Goal: Task Accomplishment & Management: Manage account settings

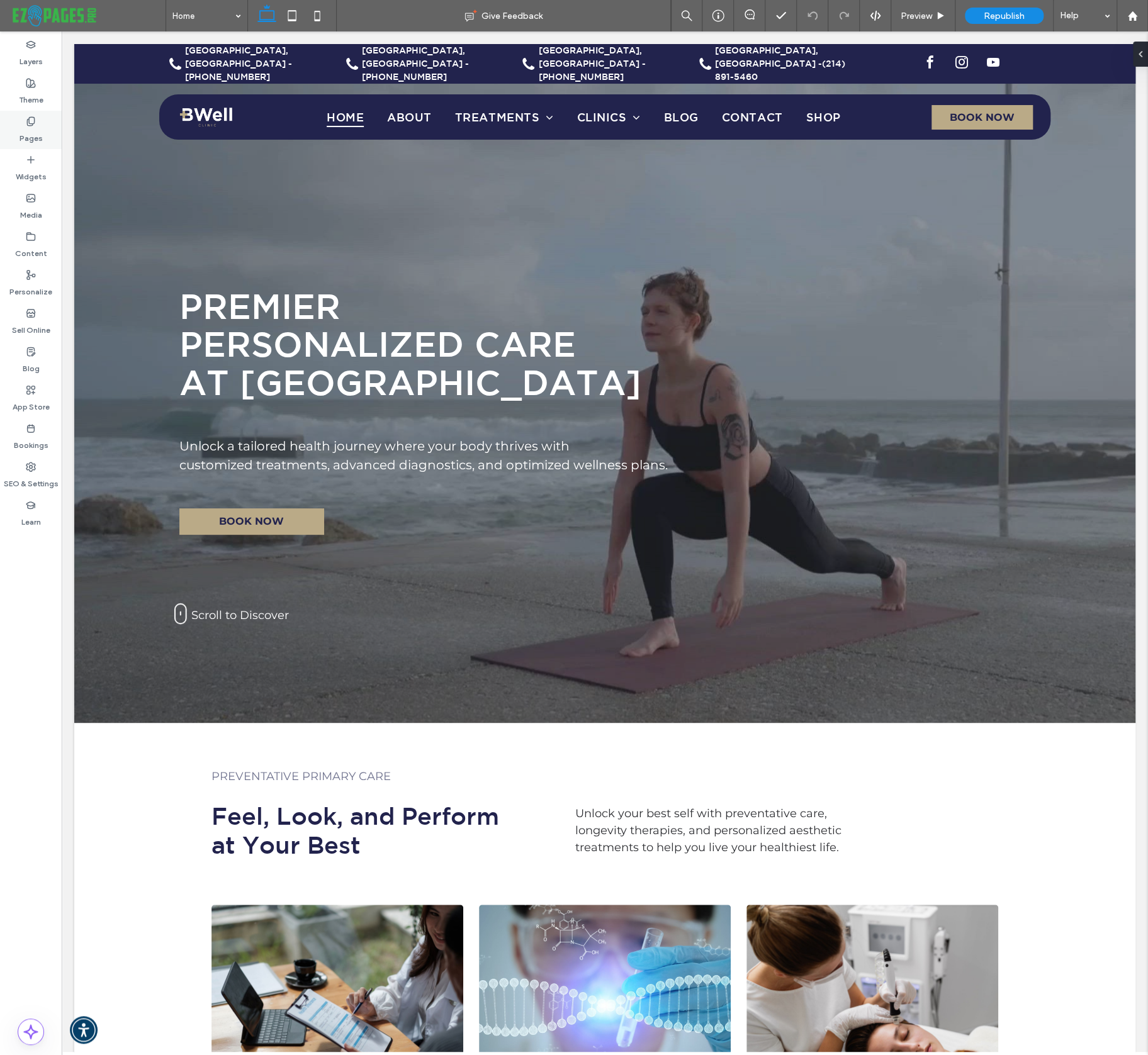
click at [30, 129] on label "Pages" at bounding box center [31, 135] width 23 height 18
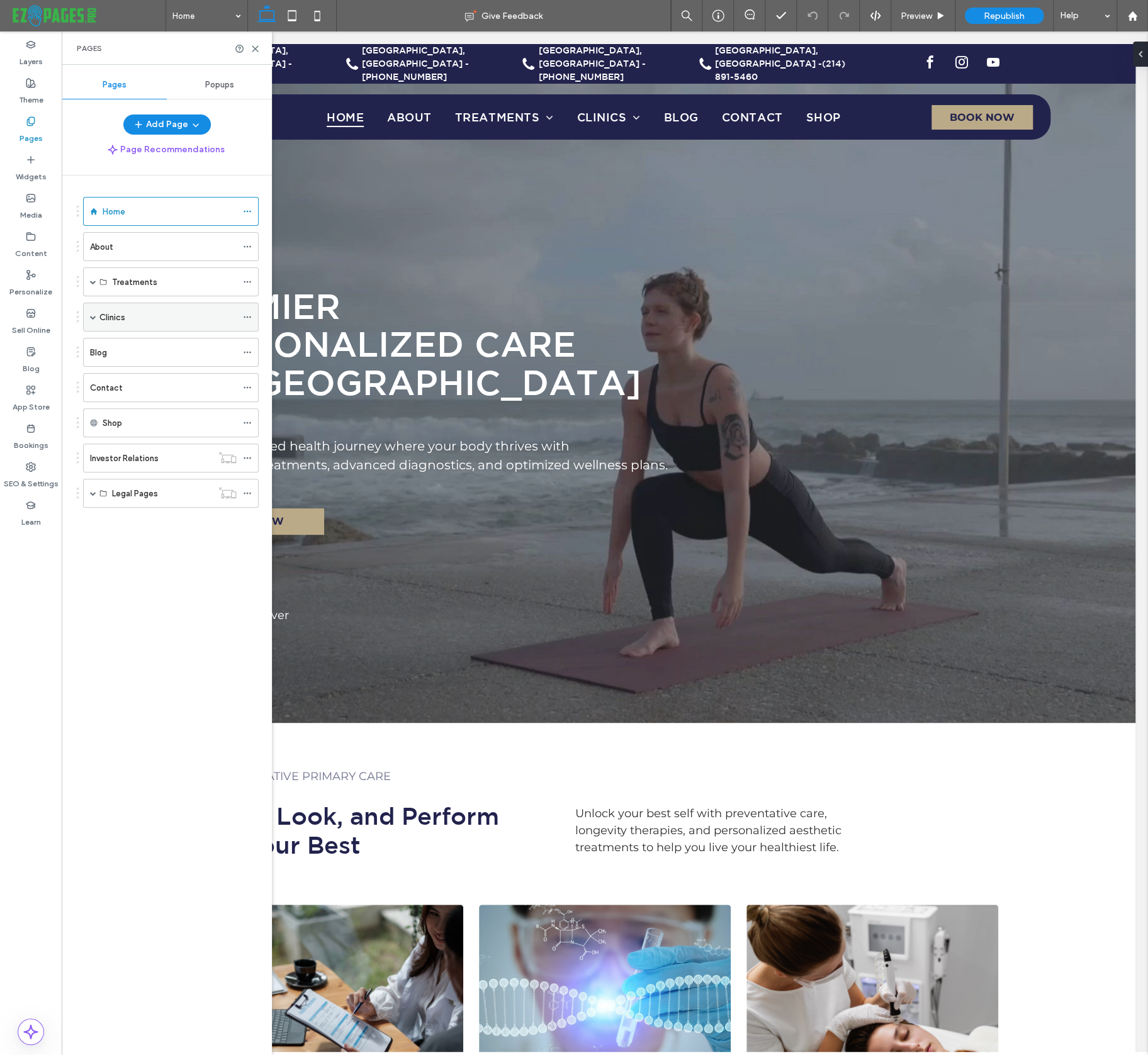
click at [93, 316] on span at bounding box center [93, 316] width 6 height 6
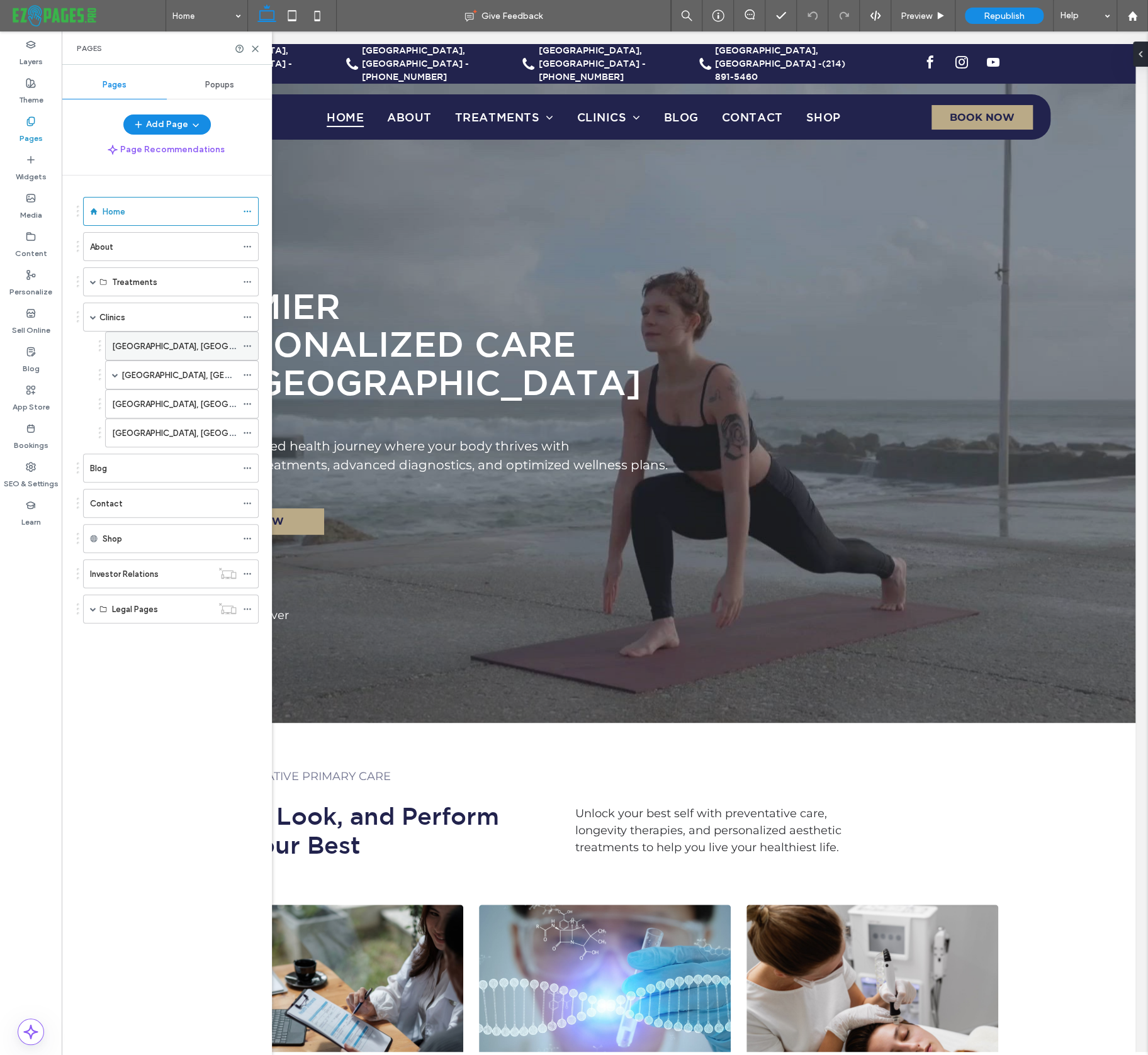
click at [145, 351] on label "Lakeway, TX Location" at bounding box center [215, 346] width 207 height 22
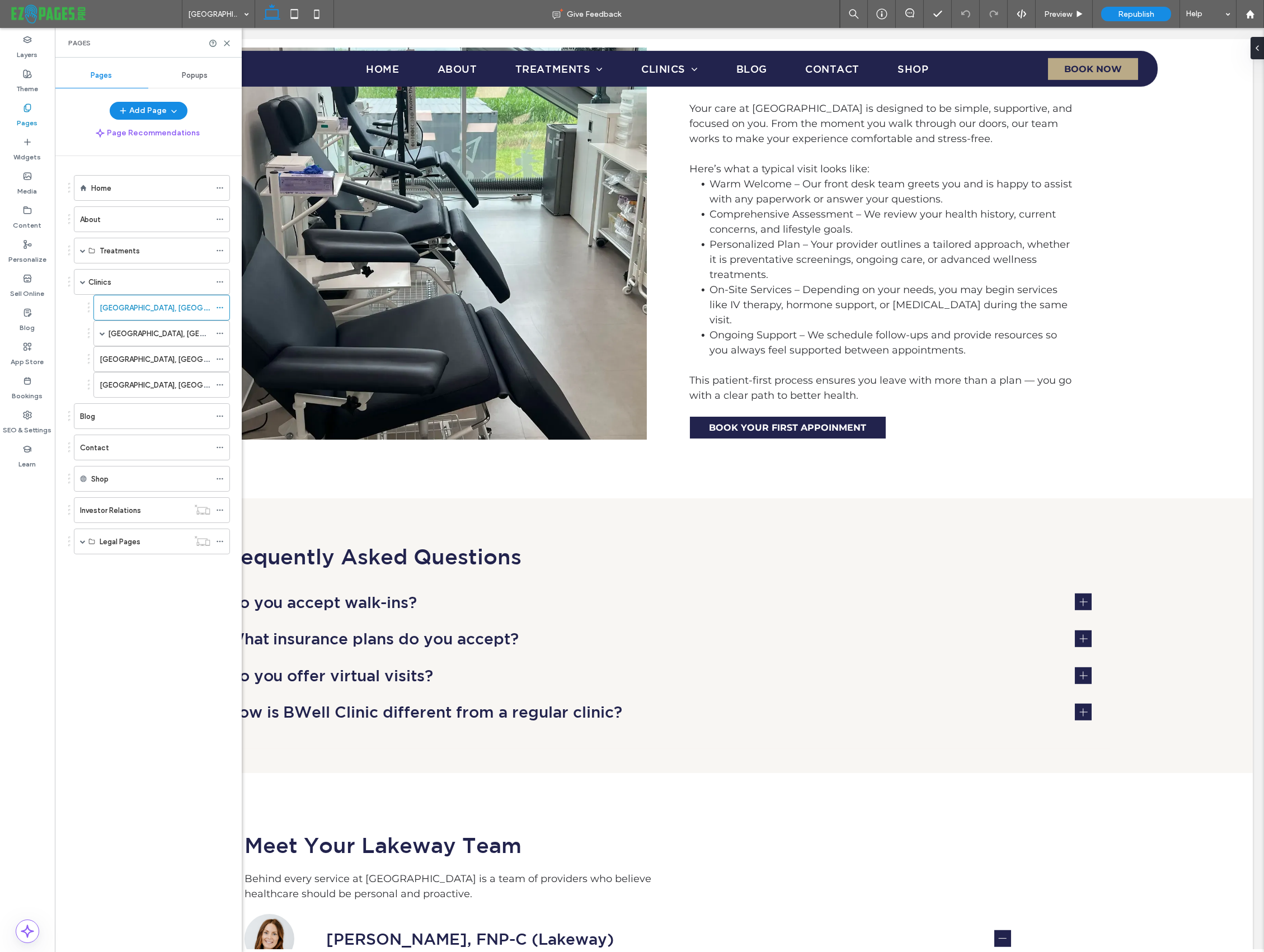
scroll to position [2537, 0]
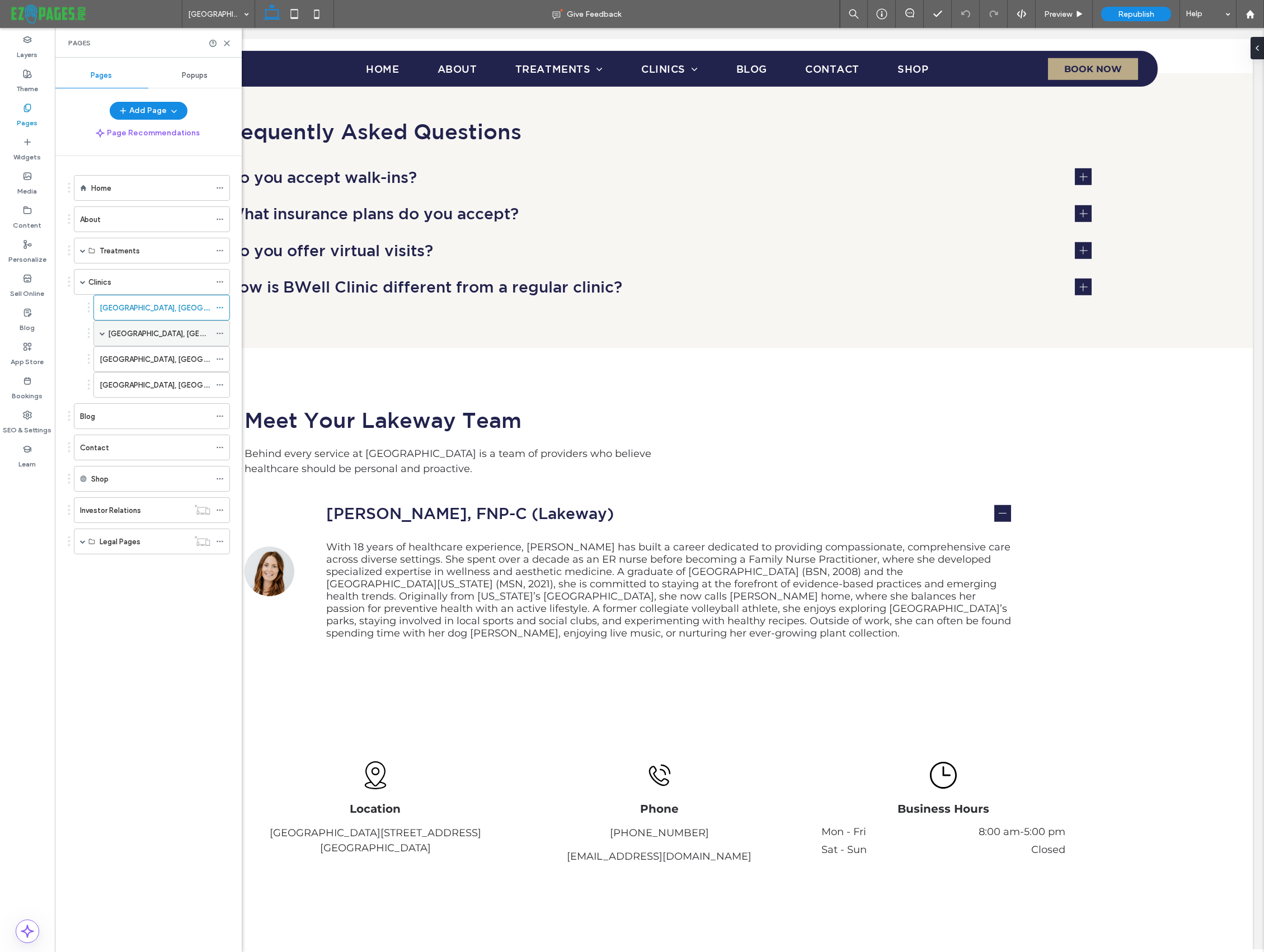
click at [117, 328] on label "Stone Oak, TX Location" at bounding box center [200, 333] width 184 height 20
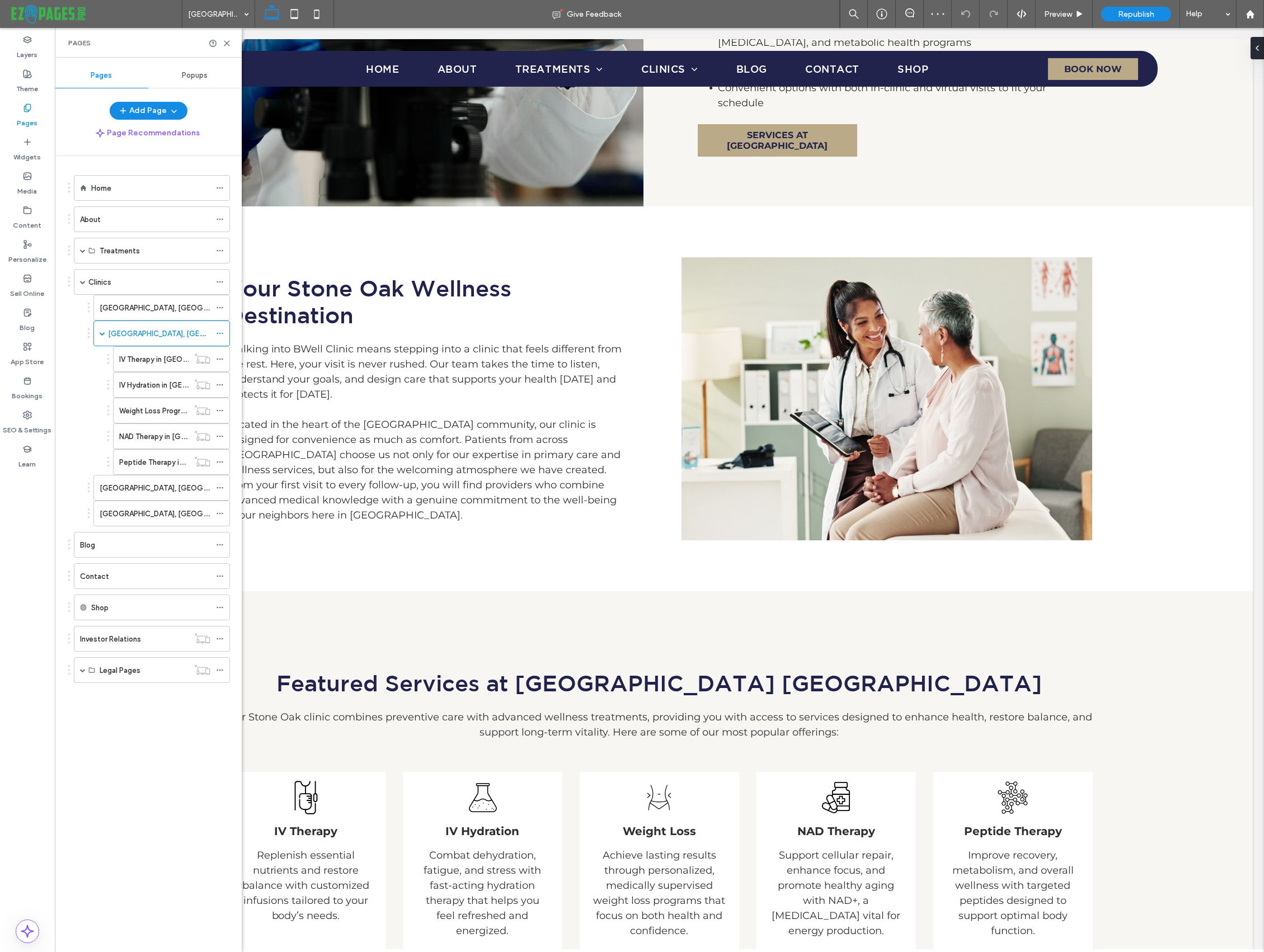
scroll to position [2617, 0]
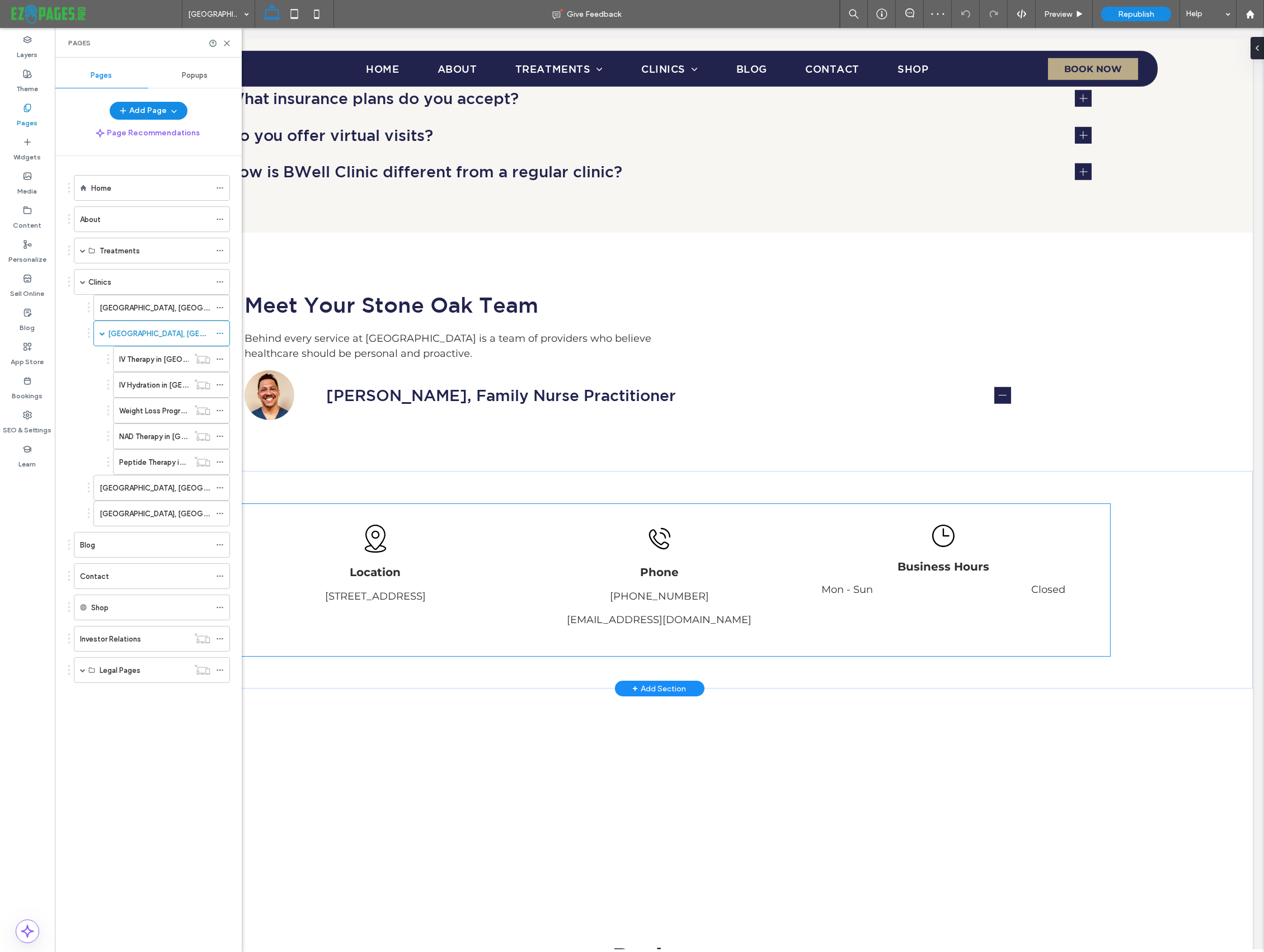
click at [1020, 583] on dd "Closed" at bounding box center [993, 589] width 144 height 12
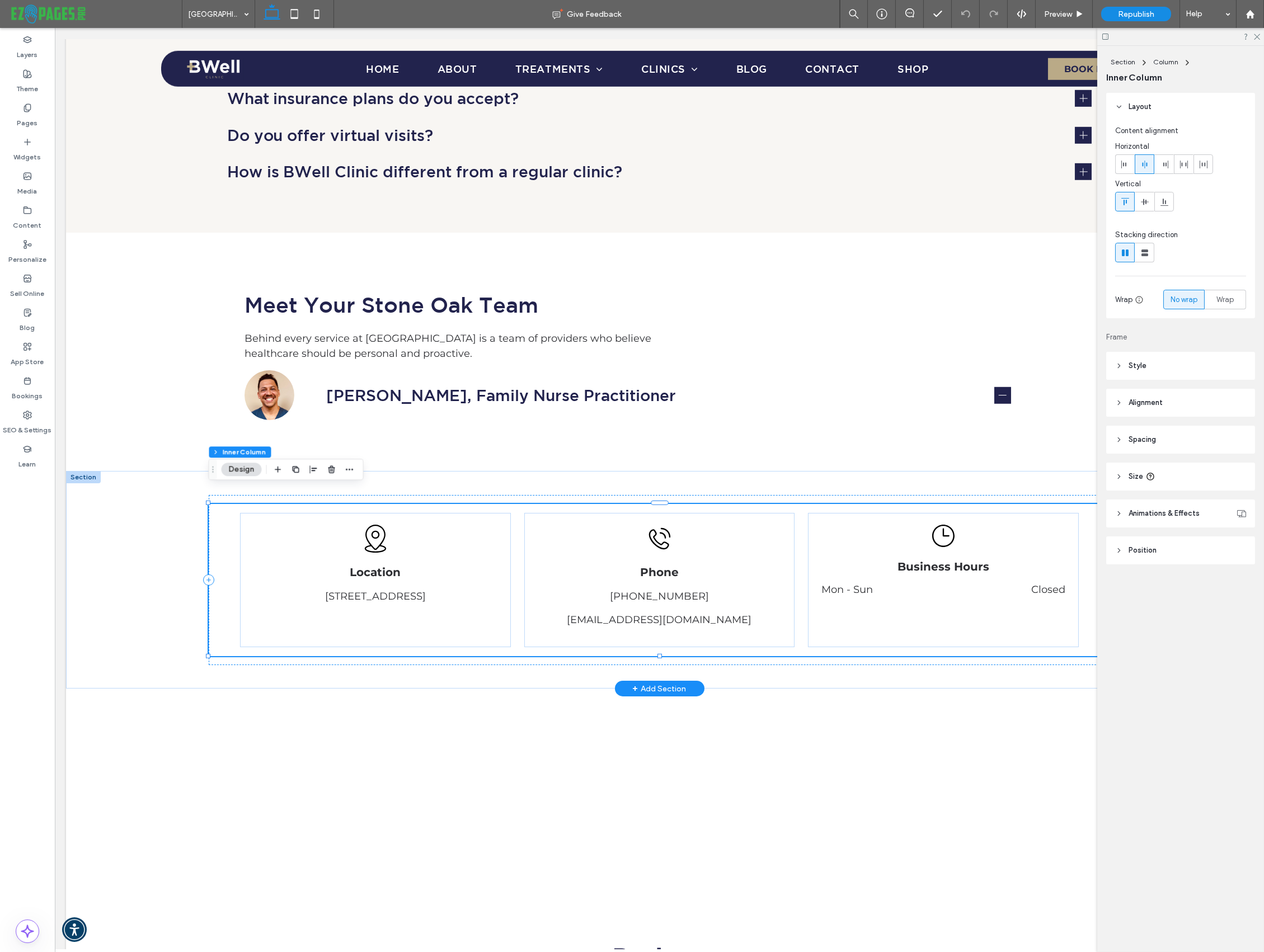
click at [1020, 583] on dd "Closed" at bounding box center [993, 589] width 144 height 12
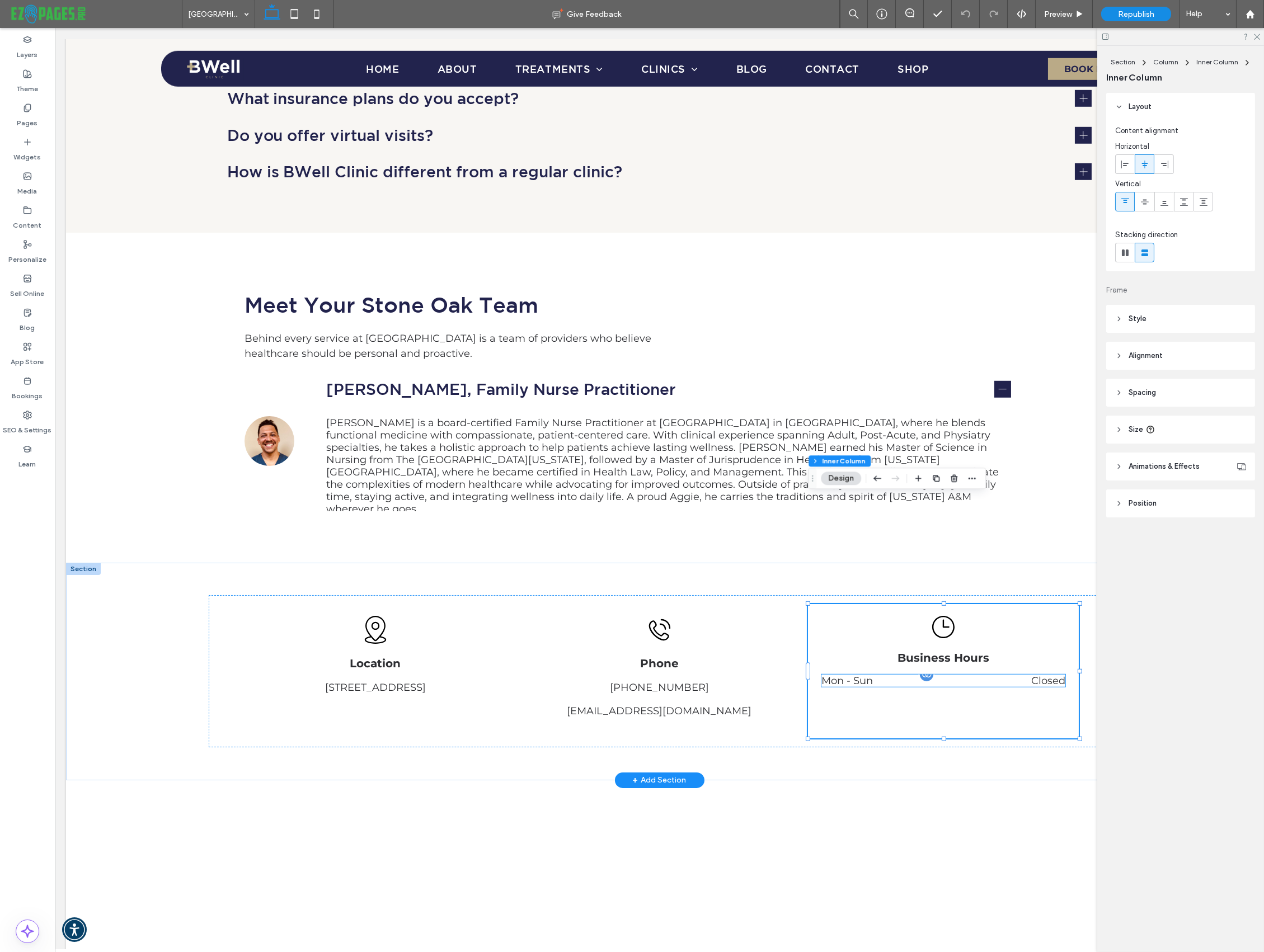
click at [1020, 674] on dd "Closed" at bounding box center [993, 680] width 144 height 12
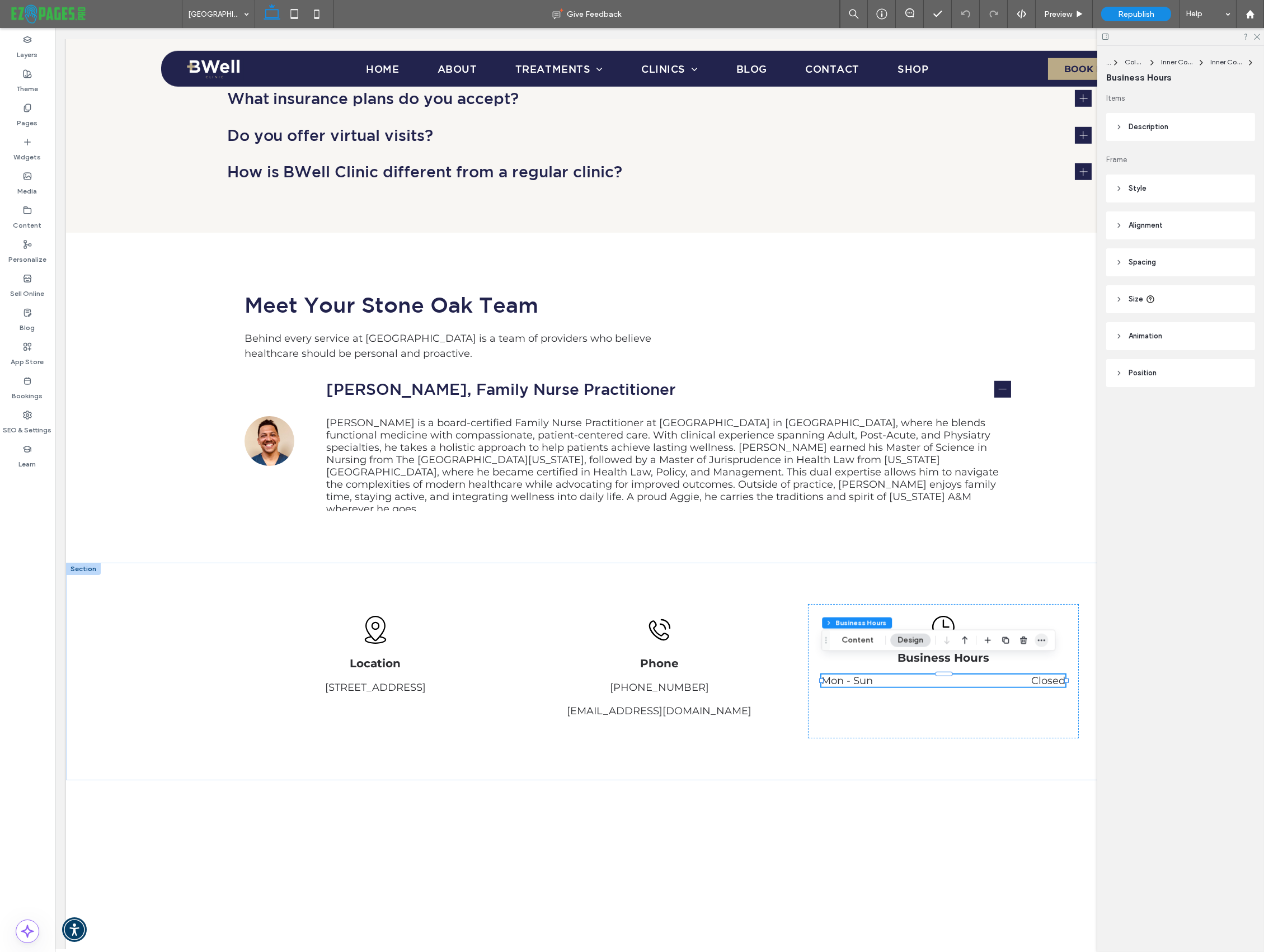
click at [1020, 639] on icon "button" at bounding box center [1041, 640] width 9 height 9
click at [1020, 749] on span "Edit Content" at bounding box center [1087, 749] width 48 height 10
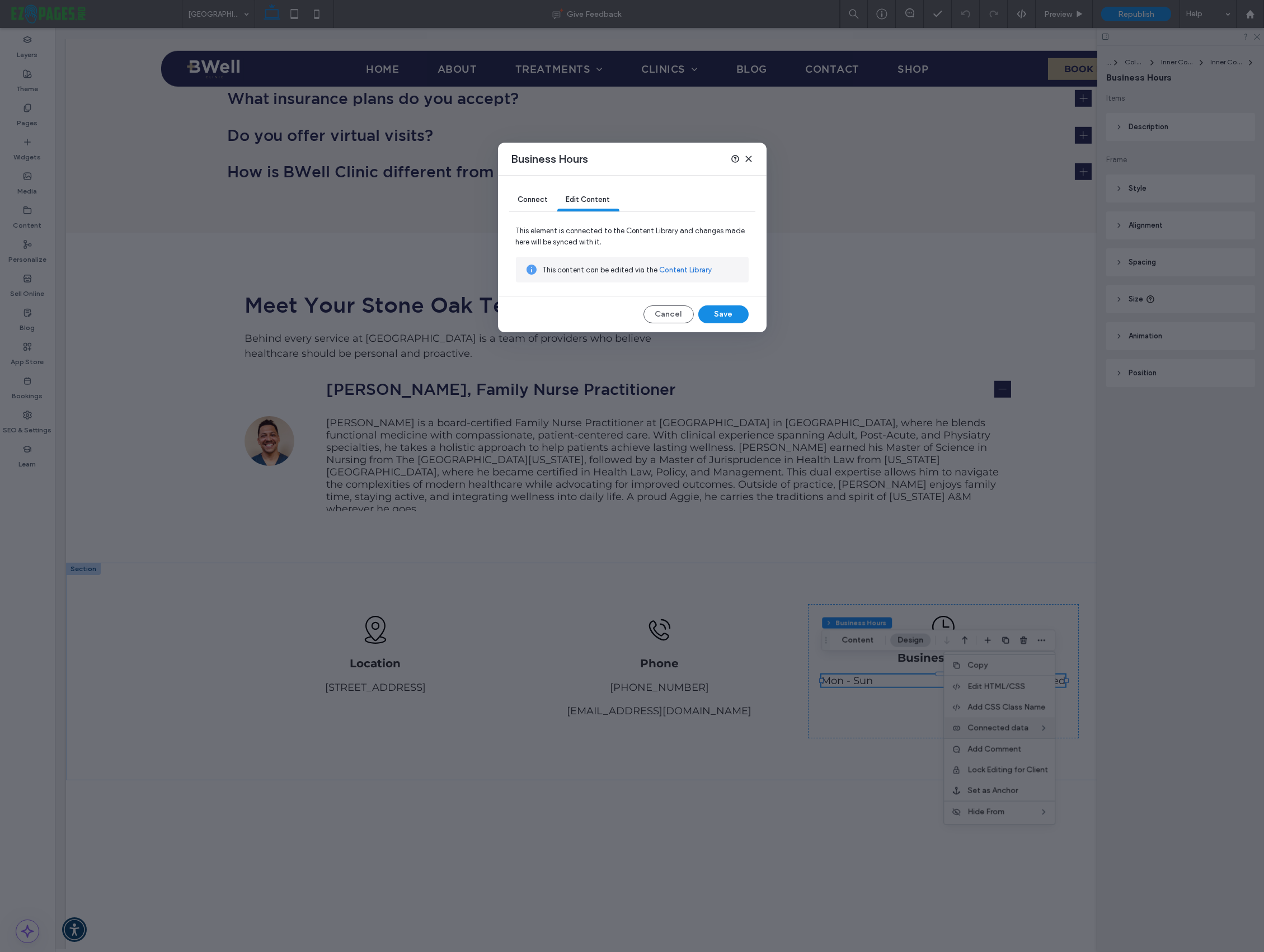
click at [541, 203] on span "Connect" at bounding box center [532, 199] width 30 height 9
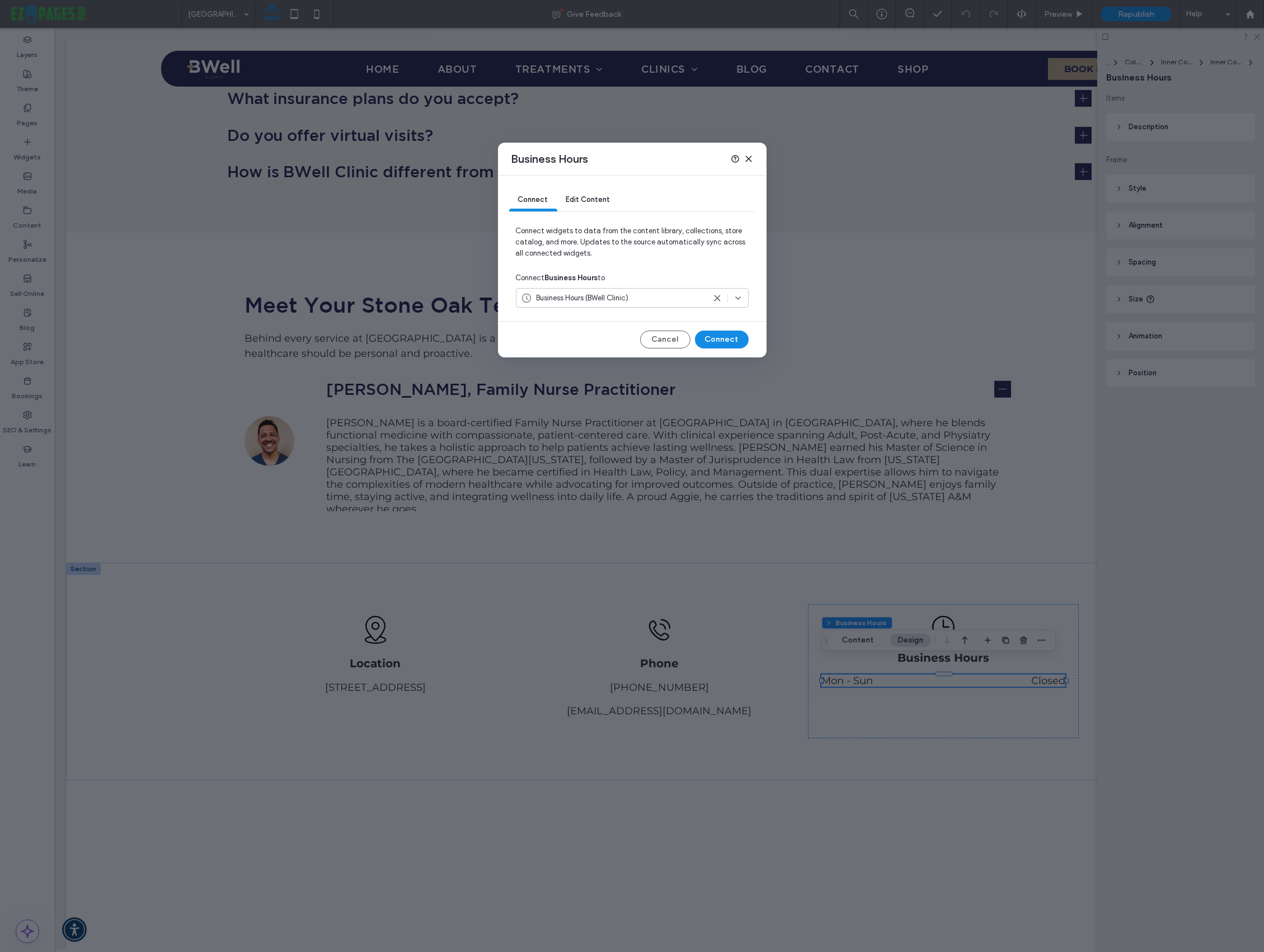
click at [604, 300] on span "Business Hours (BWell Clinic)" at bounding box center [583, 298] width 93 height 11
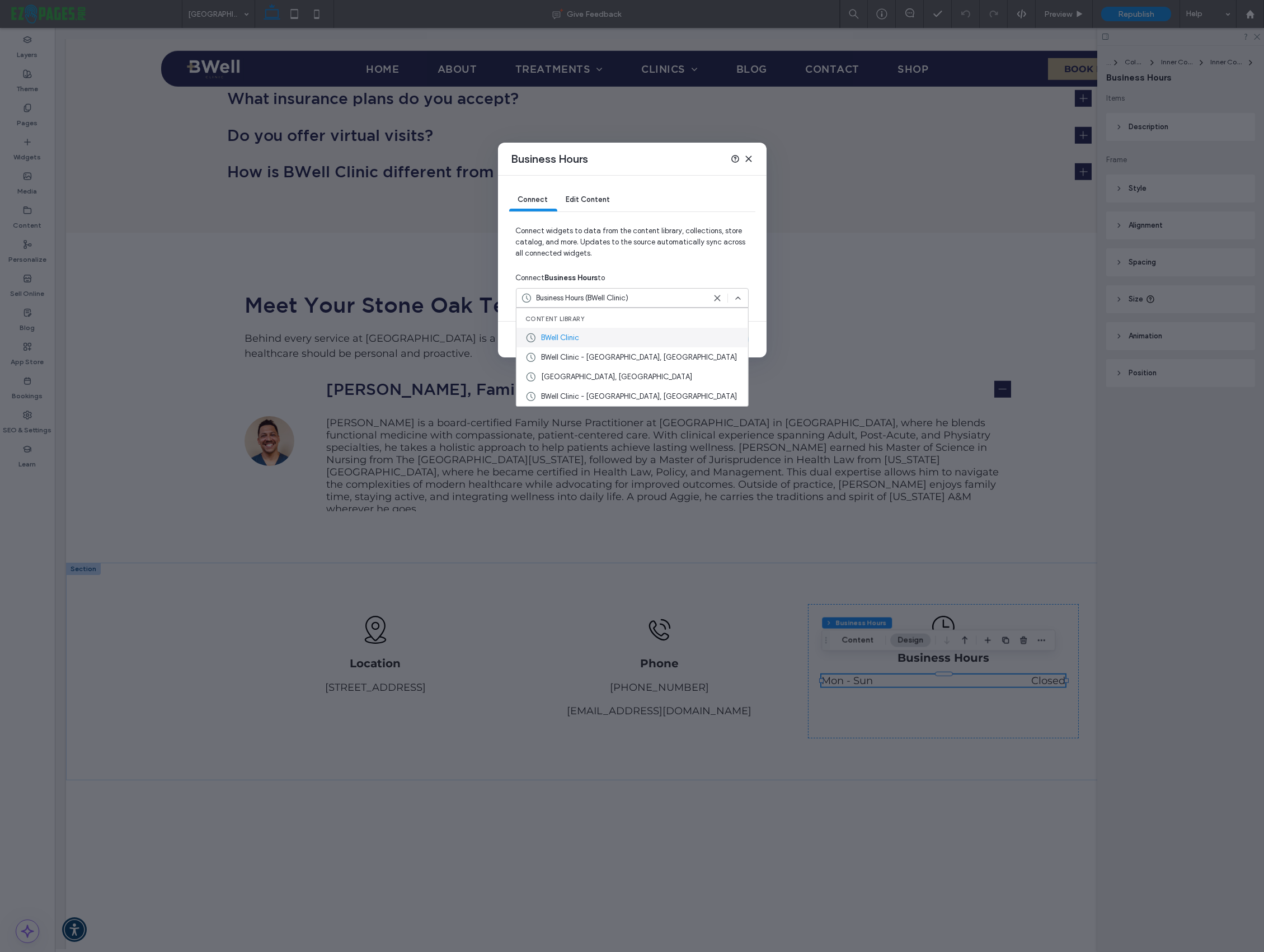
click at [574, 339] on span "BWell Clinic" at bounding box center [560, 338] width 38 height 11
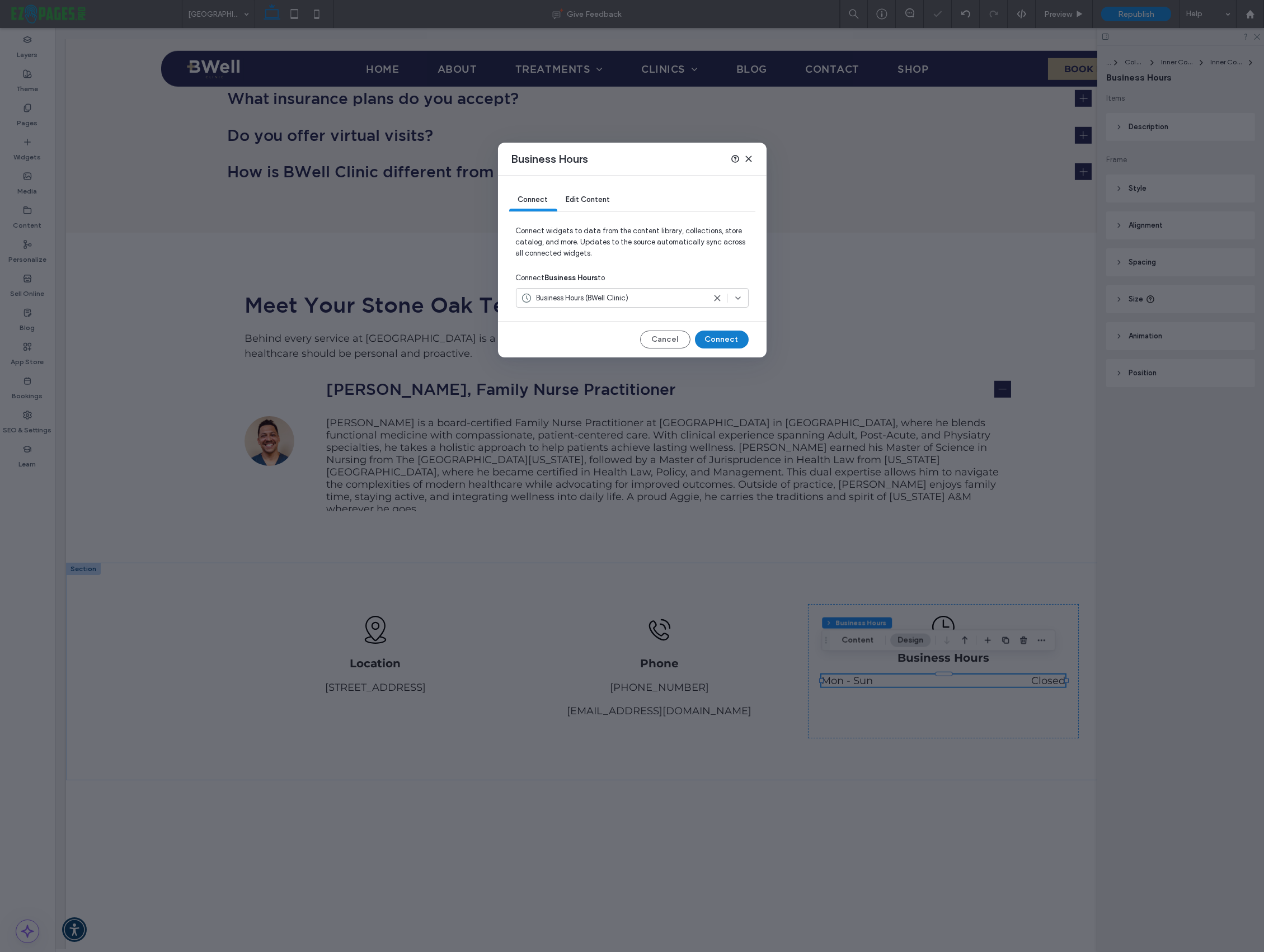
click at [707, 339] on button "Connect" at bounding box center [721, 339] width 54 height 18
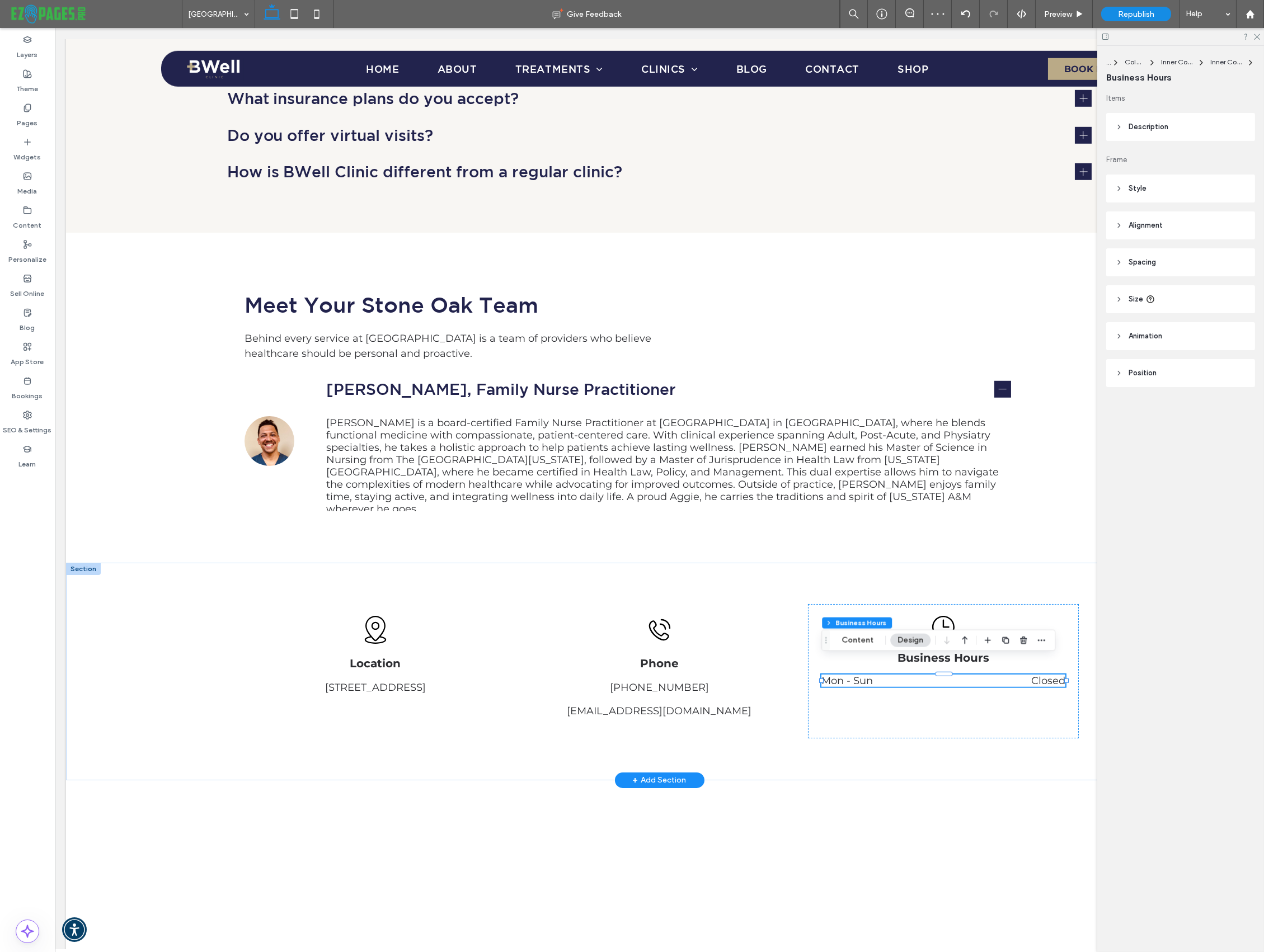
click at [880, 674] on dt "Mon - Sun" at bounding box center [869, 680] width 97 height 12
click at [862, 637] on button "Content" at bounding box center [857, 640] width 47 height 14
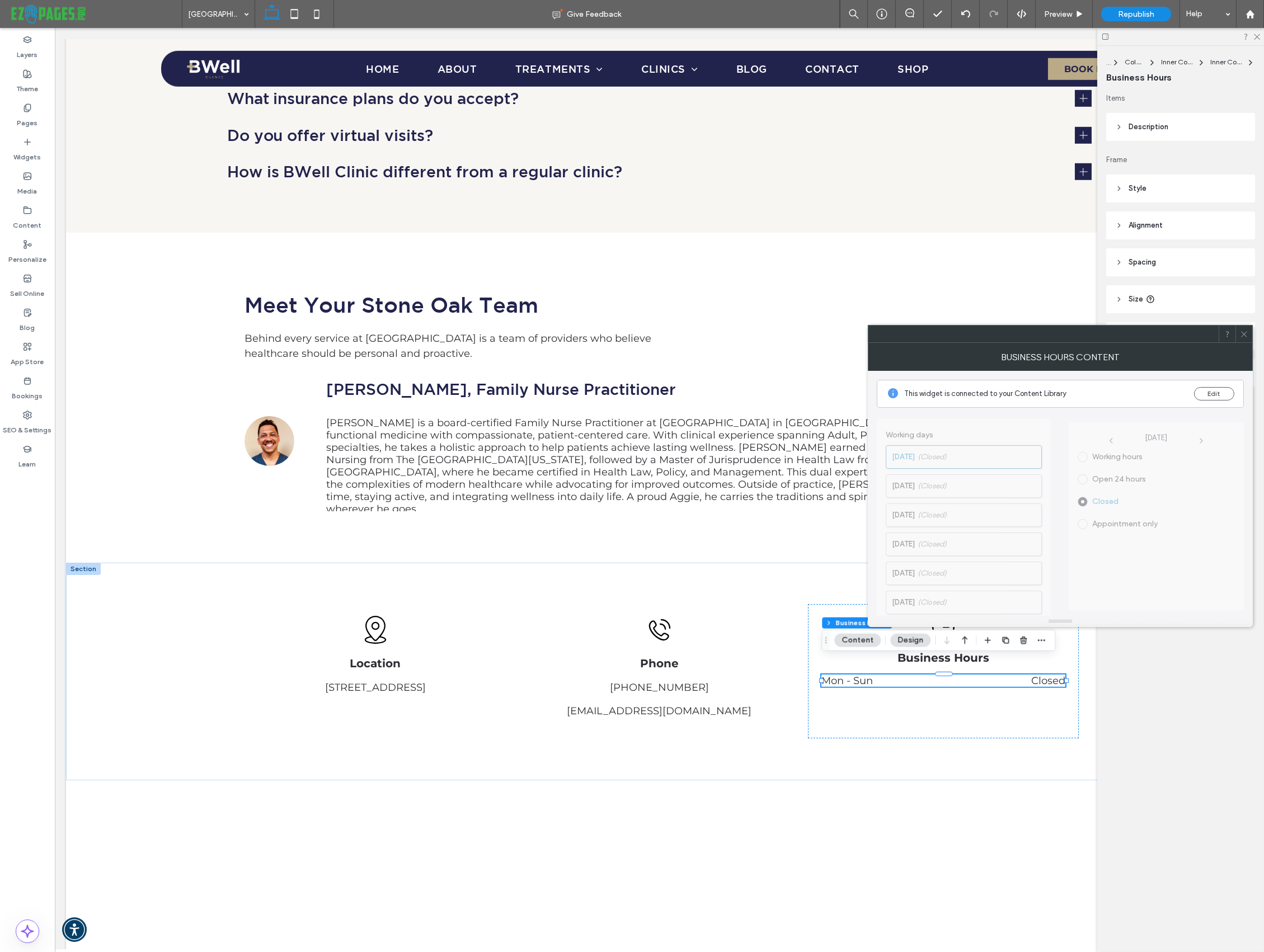
click at [1020, 334] on icon at bounding box center [1244, 334] width 9 height 9
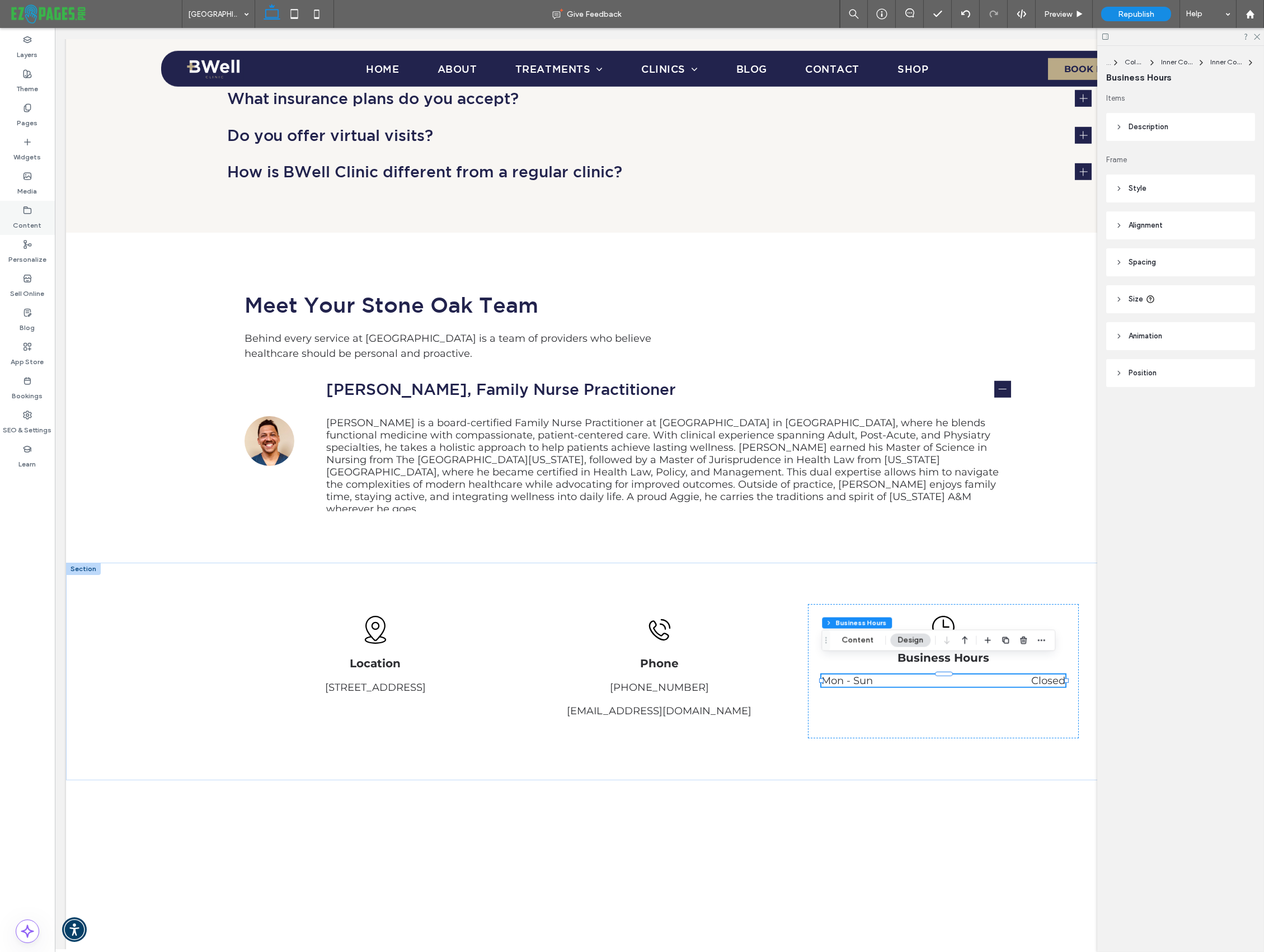
click at [28, 217] on label "Content" at bounding box center [28, 222] width 29 height 16
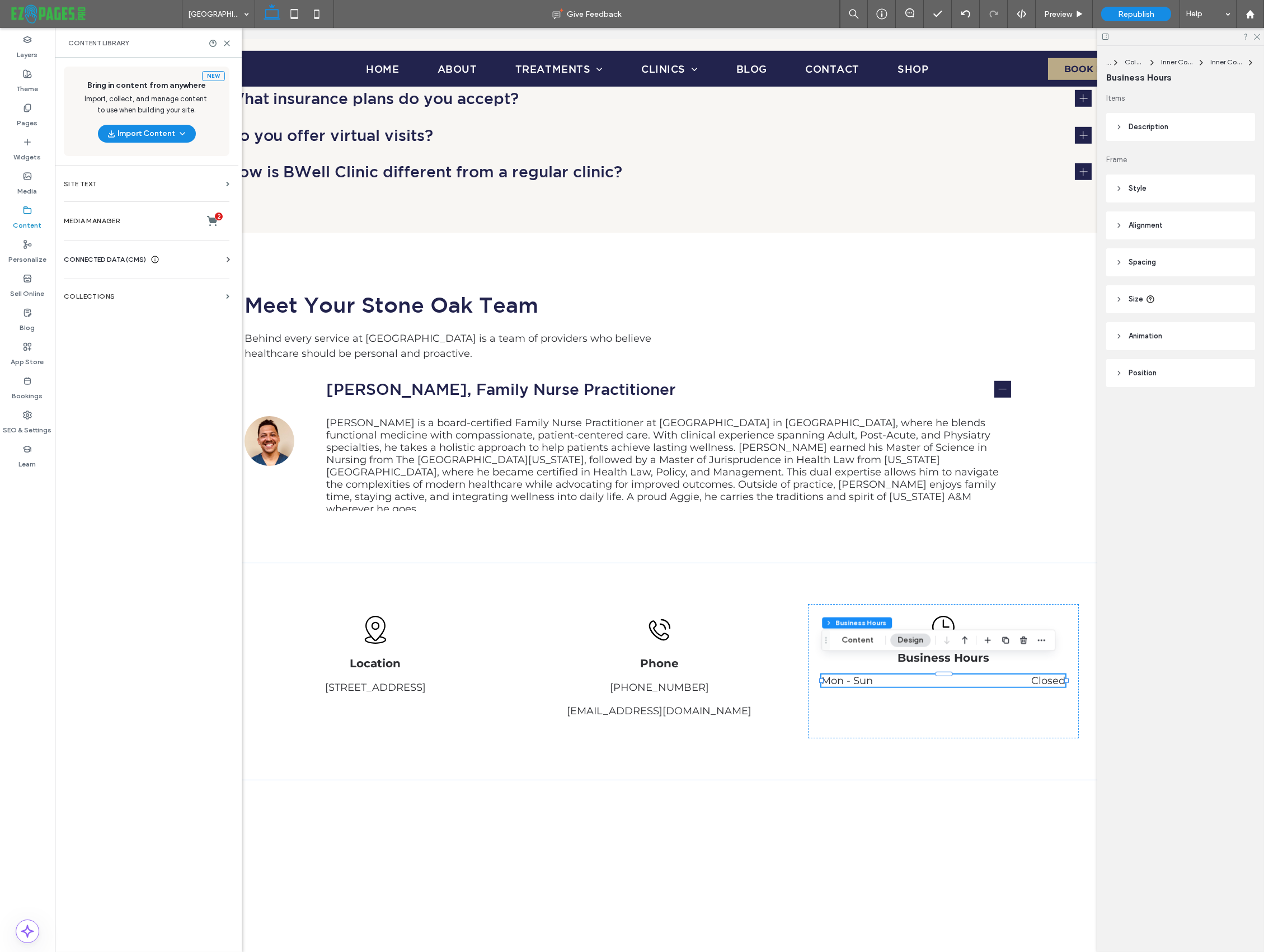
click at [74, 255] on span "CONNECTED DATA (CMS)" at bounding box center [105, 259] width 82 height 11
click at [86, 290] on label "Business Info" at bounding box center [149, 286] width 152 height 8
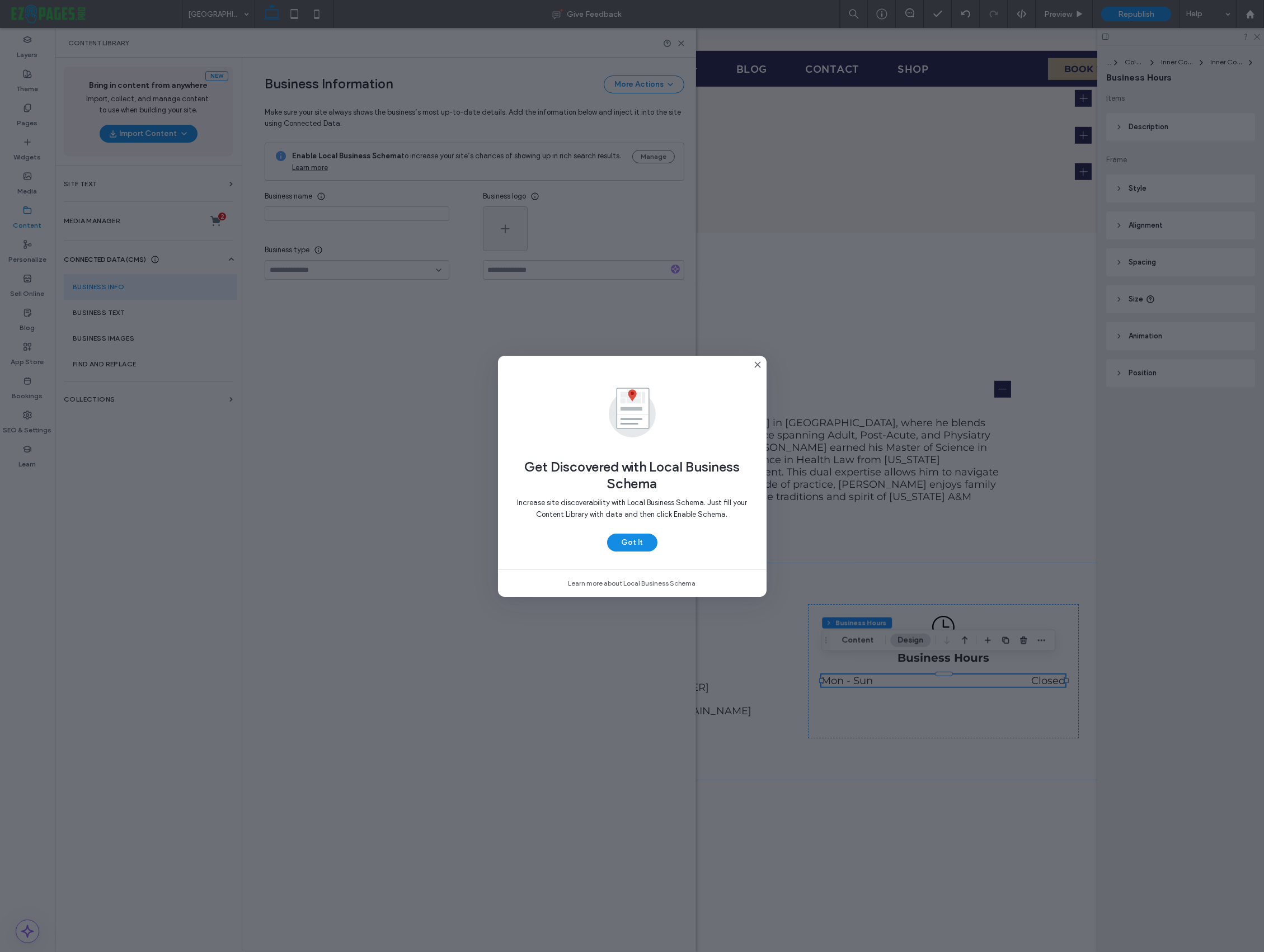
type input "**********"
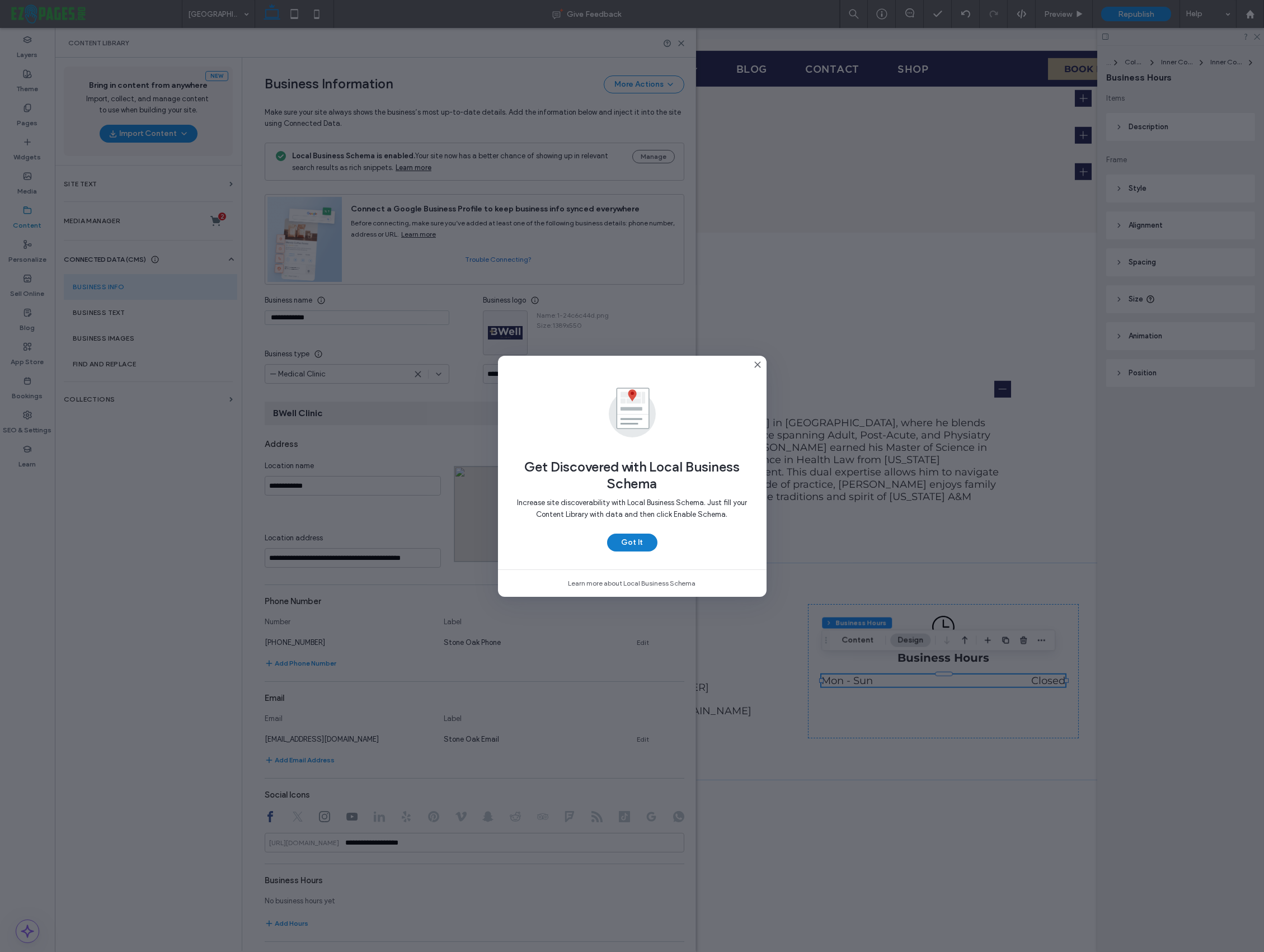
click at [620, 541] on button "Got It" at bounding box center [632, 542] width 50 height 18
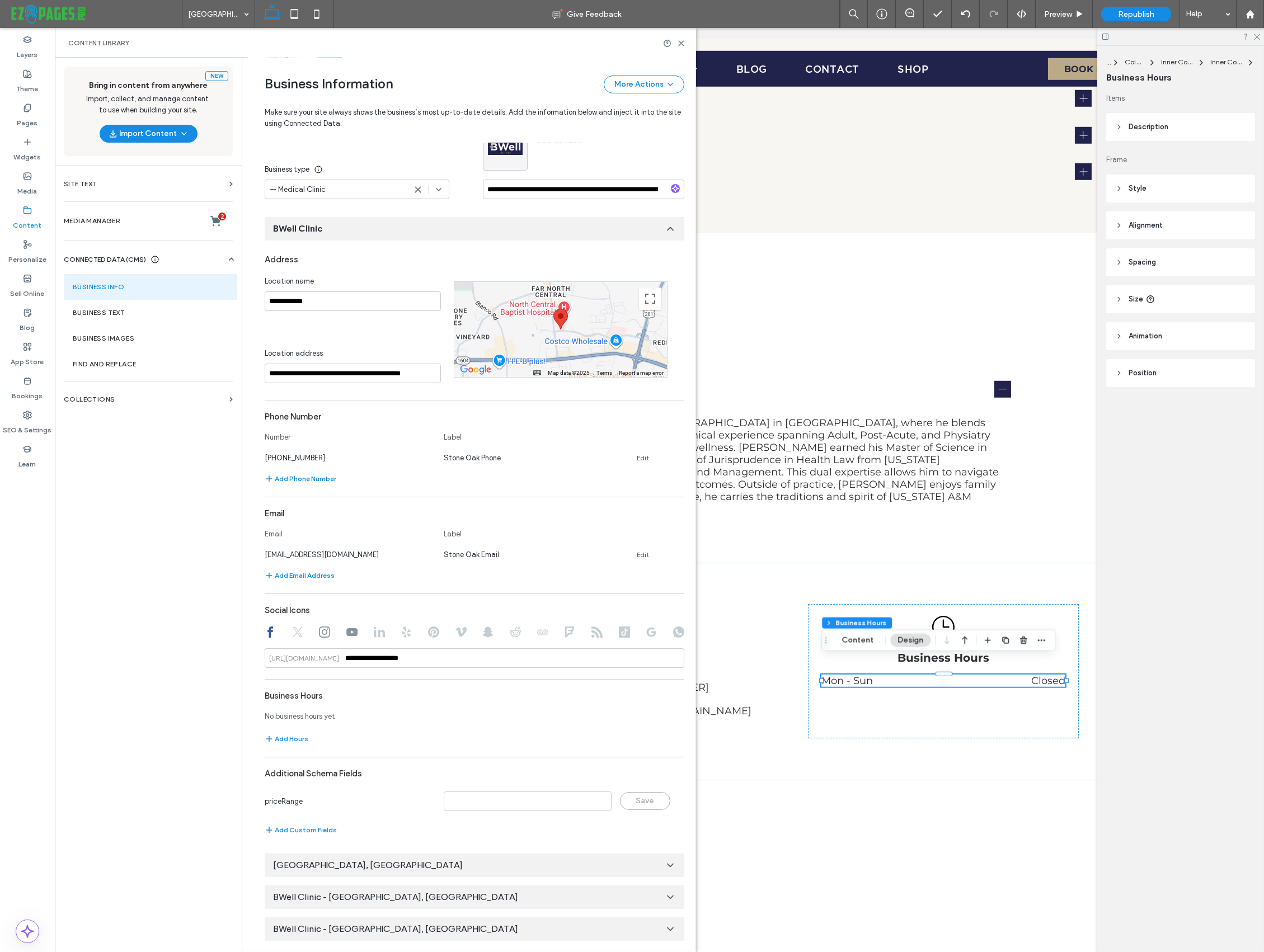
scroll to position [186, 0]
click at [401, 861] on div "BWell Clinic - Lakeway, TX" at bounding box center [474, 864] width 420 height 23
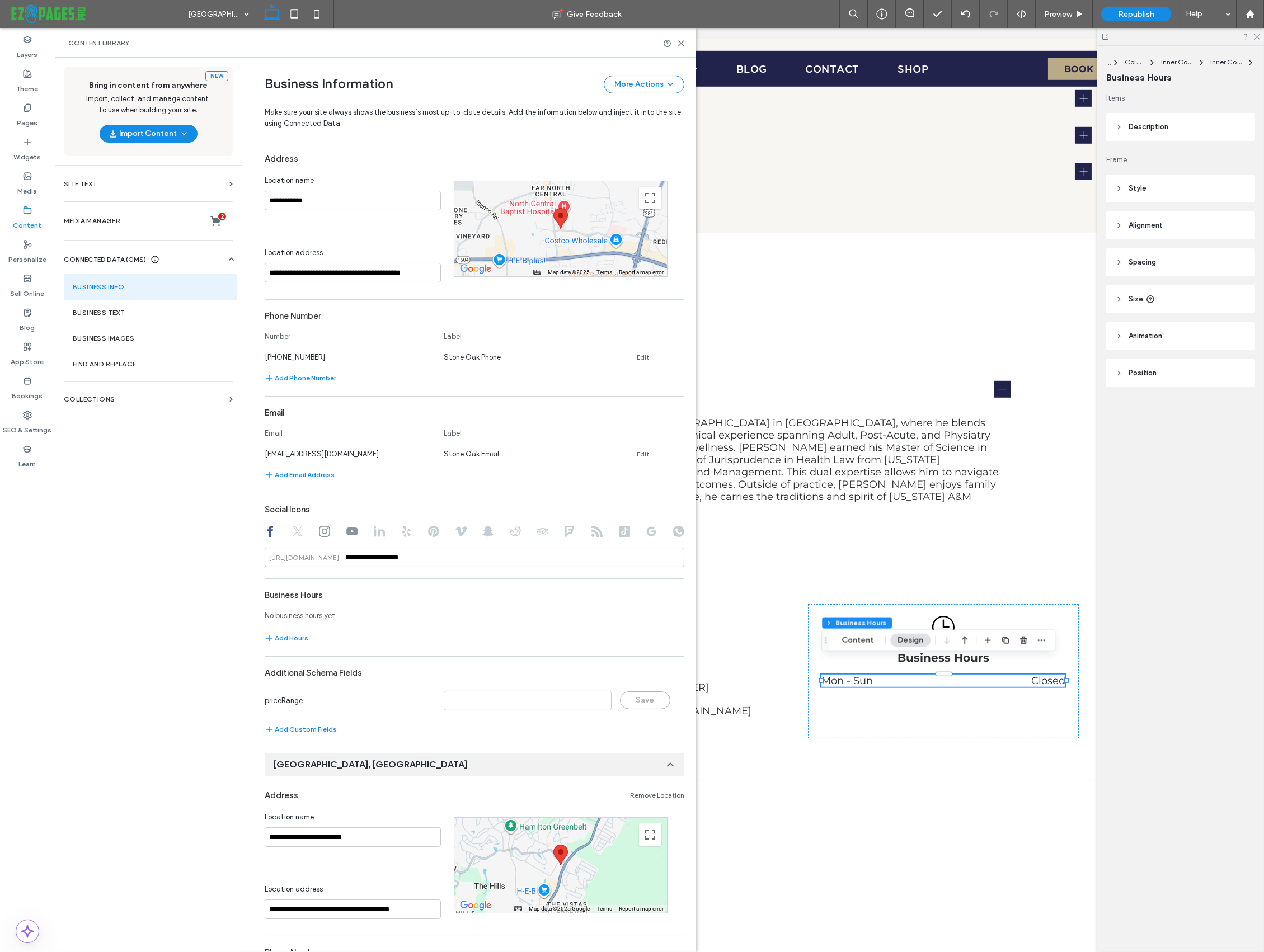
scroll to position [78, 0]
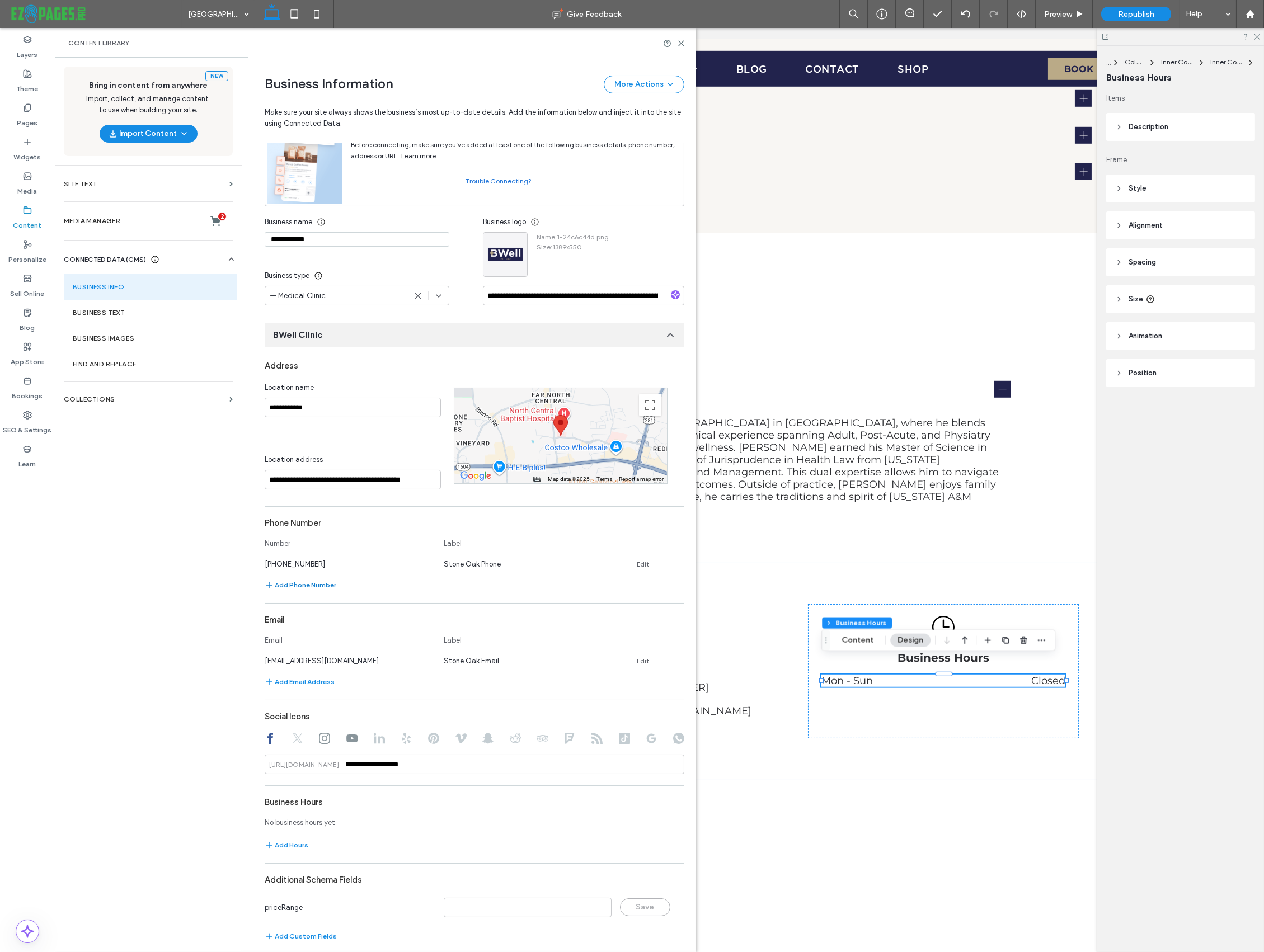
click at [298, 585] on button "Add Phone Number" at bounding box center [300, 585] width 72 height 14
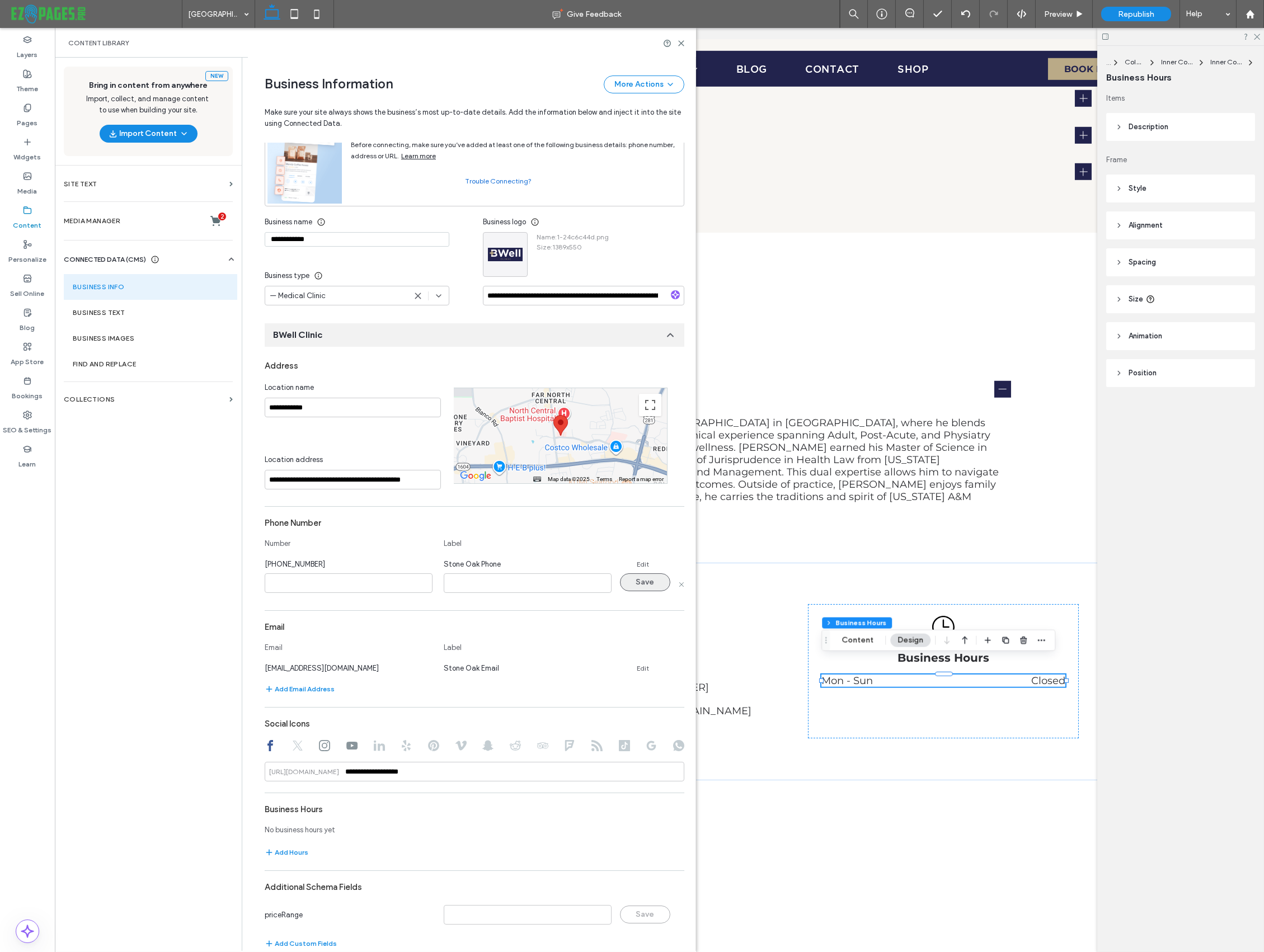
click at [657, 584] on button "Save" at bounding box center [645, 582] width 50 height 18
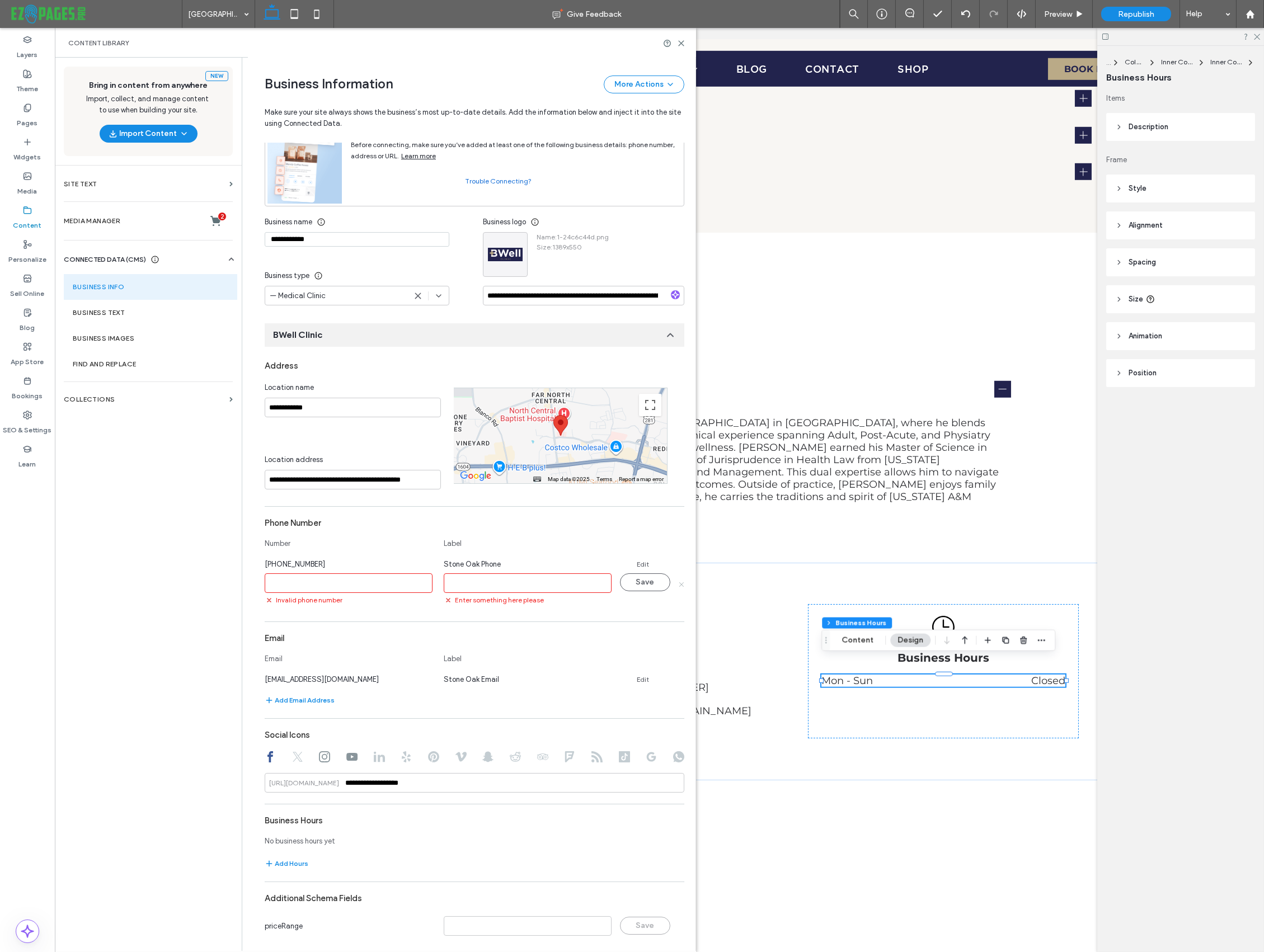
click at [678, 582] on icon at bounding box center [680, 583] width 5 height 5
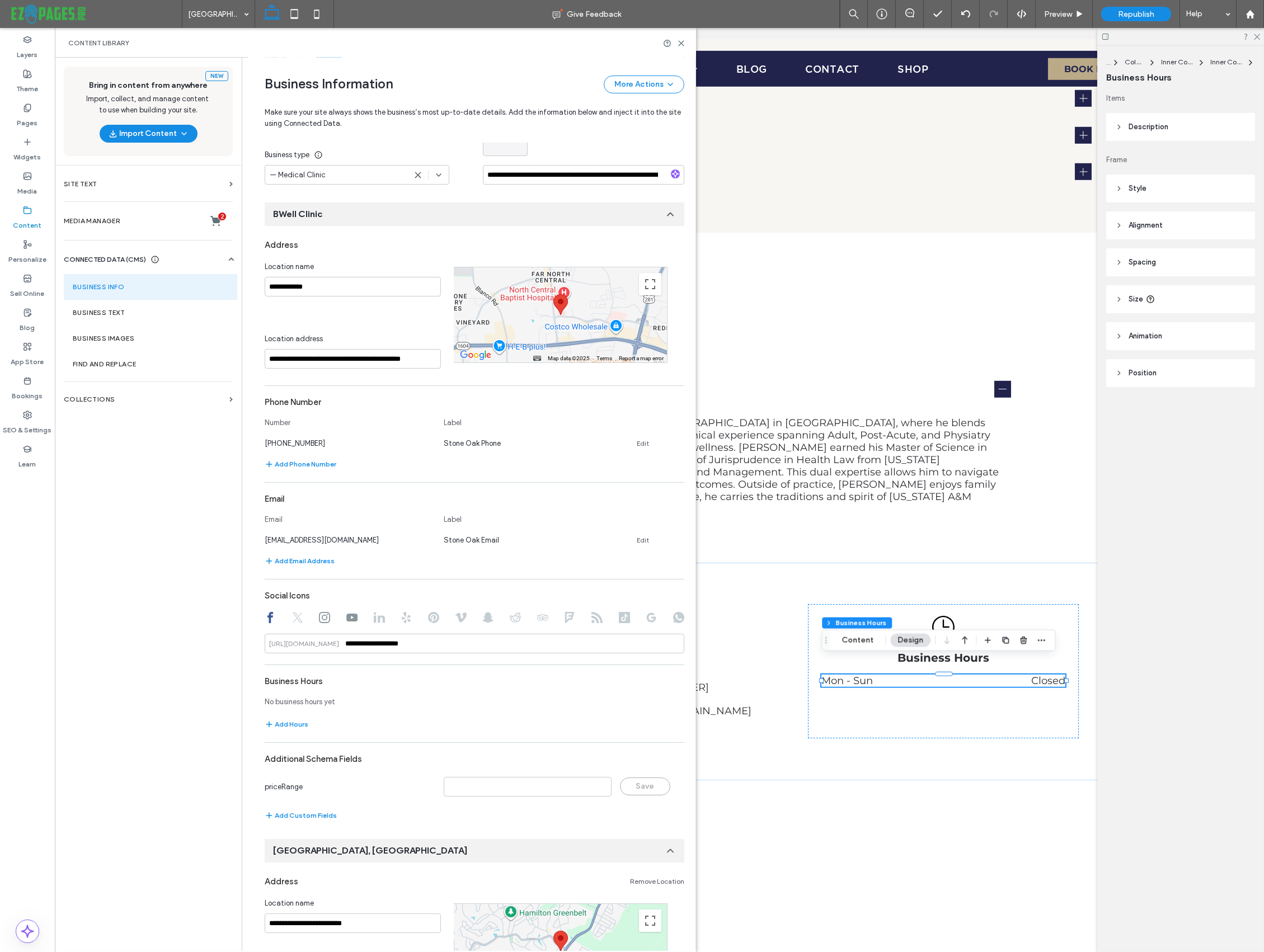
scroll to position [202, 0]
click at [293, 721] on button "Add Hours" at bounding box center [287, 722] width 43 height 14
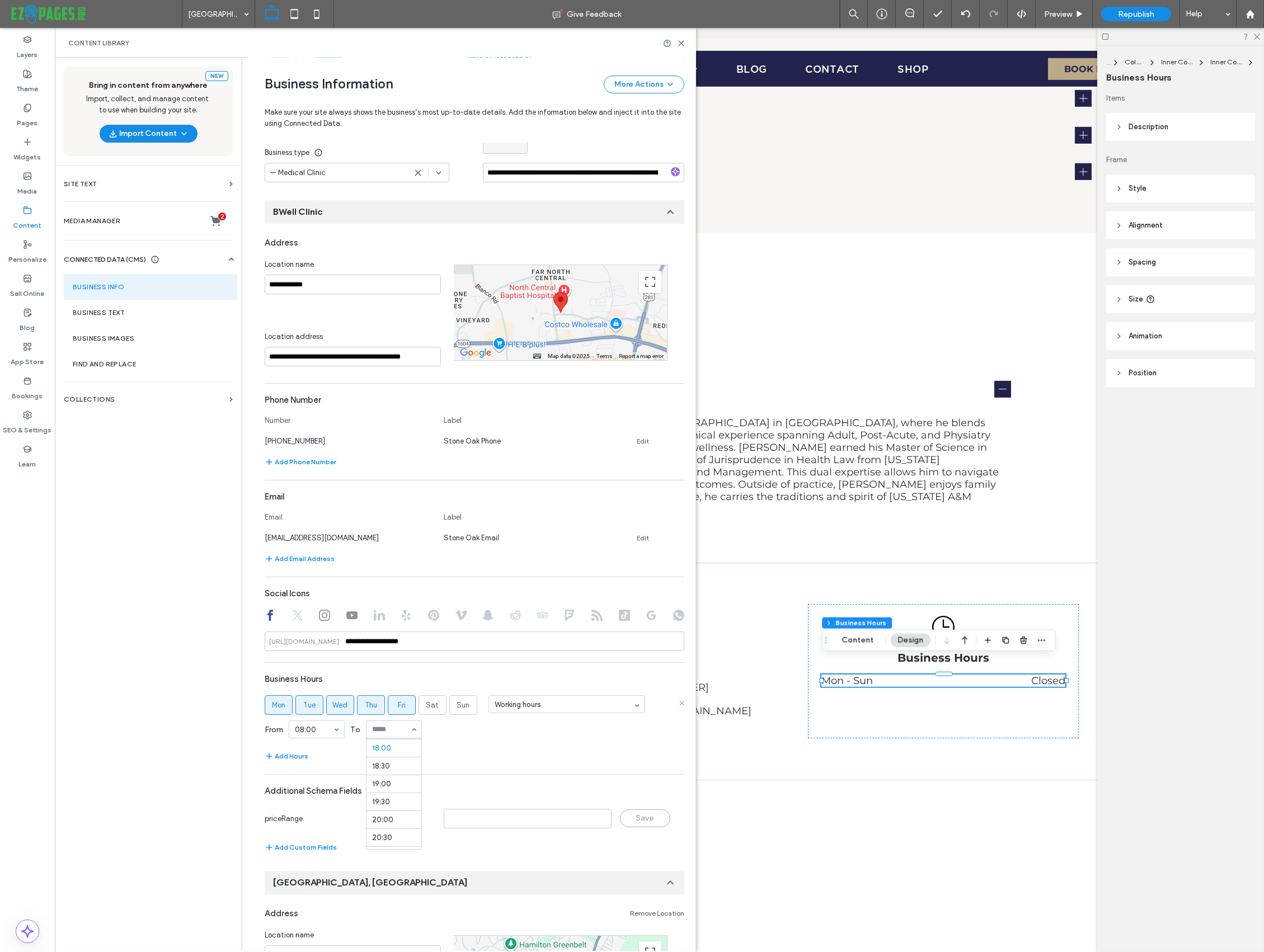
scroll to position [634, 0]
click at [502, 752] on div "Add Hours" at bounding box center [474, 756] width 420 height 14
click at [589, 747] on section "Business Hours Mon Tue Wed Thu Fri Sat Sun Working hours From 08:00 To 17:00 Ad…" at bounding box center [474, 715] width 420 height 94
click at [394, 583] on div "Social Icons" at bounding box center [474, 593] width 420 height 22
click at [313, 559] on button "Add Email Address" at bounding box center [300, 559] width 70 height 14
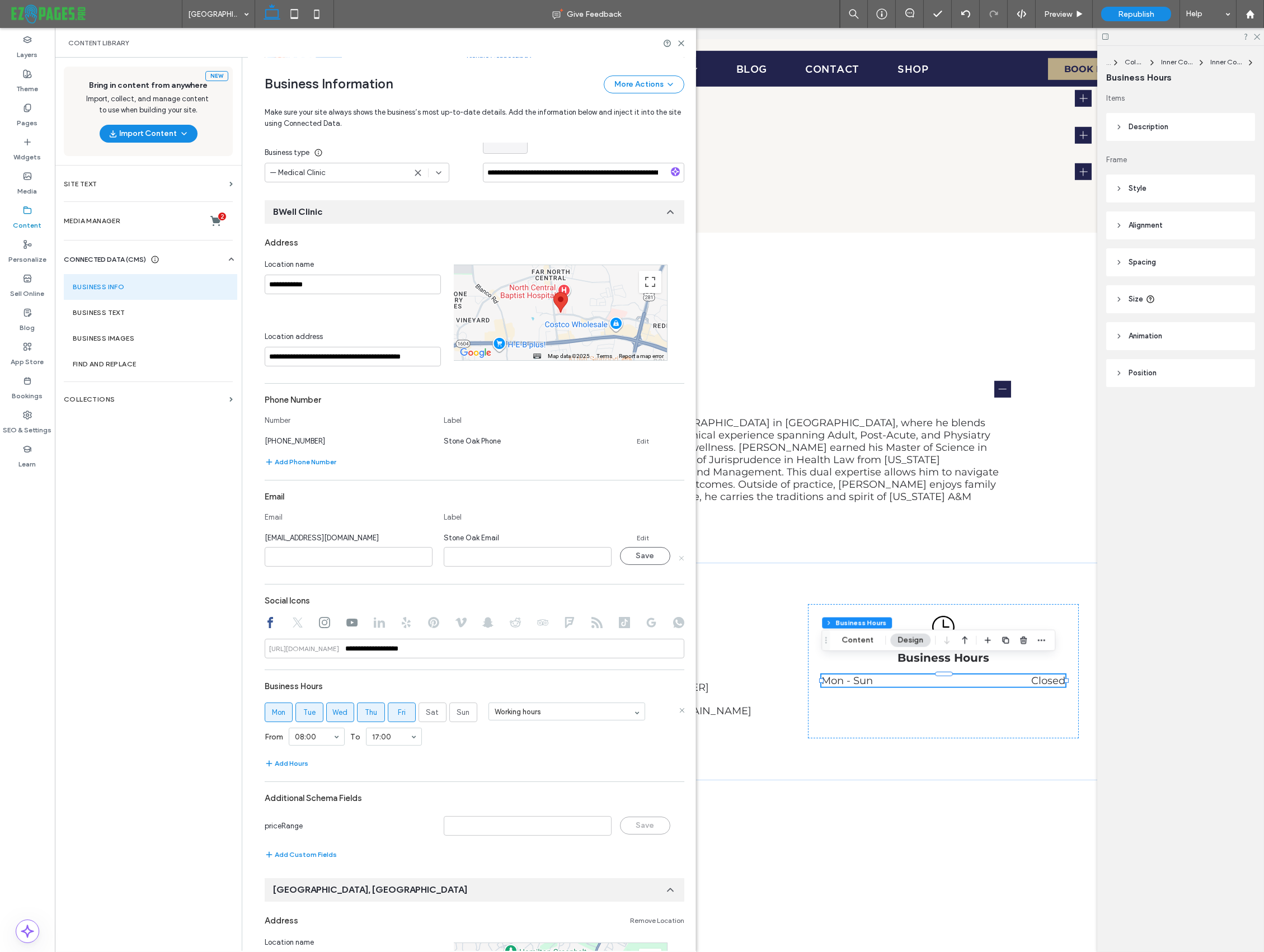
click at [679, 557] on div at bounding box center [680, 557] width 7 height 21
click at [679, 557] on use at bounding box center [680, 557] width 4 height 4
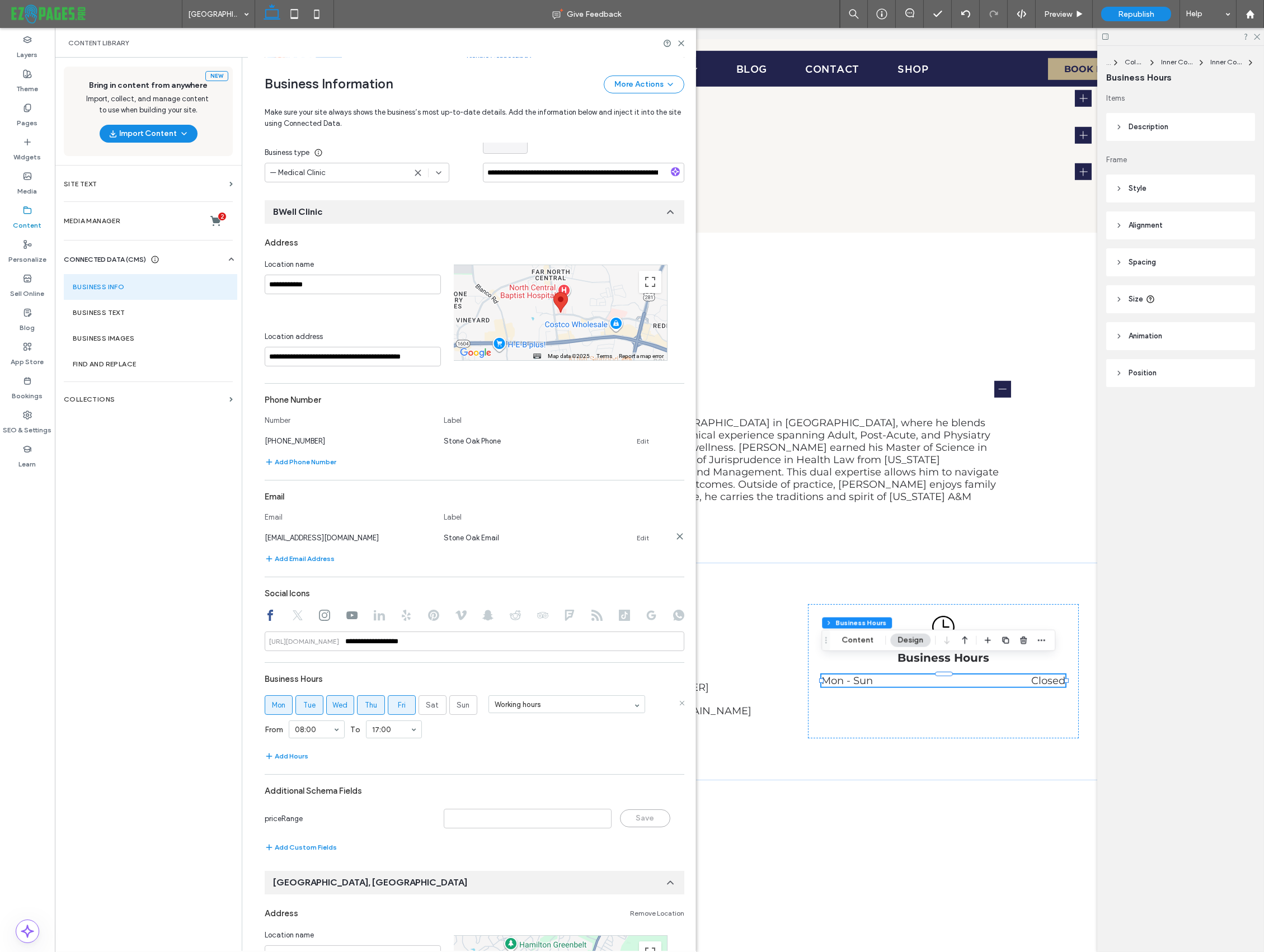
click at [640, 533] on link "Edit" at bounding box center [642, 537] width 12 height 9
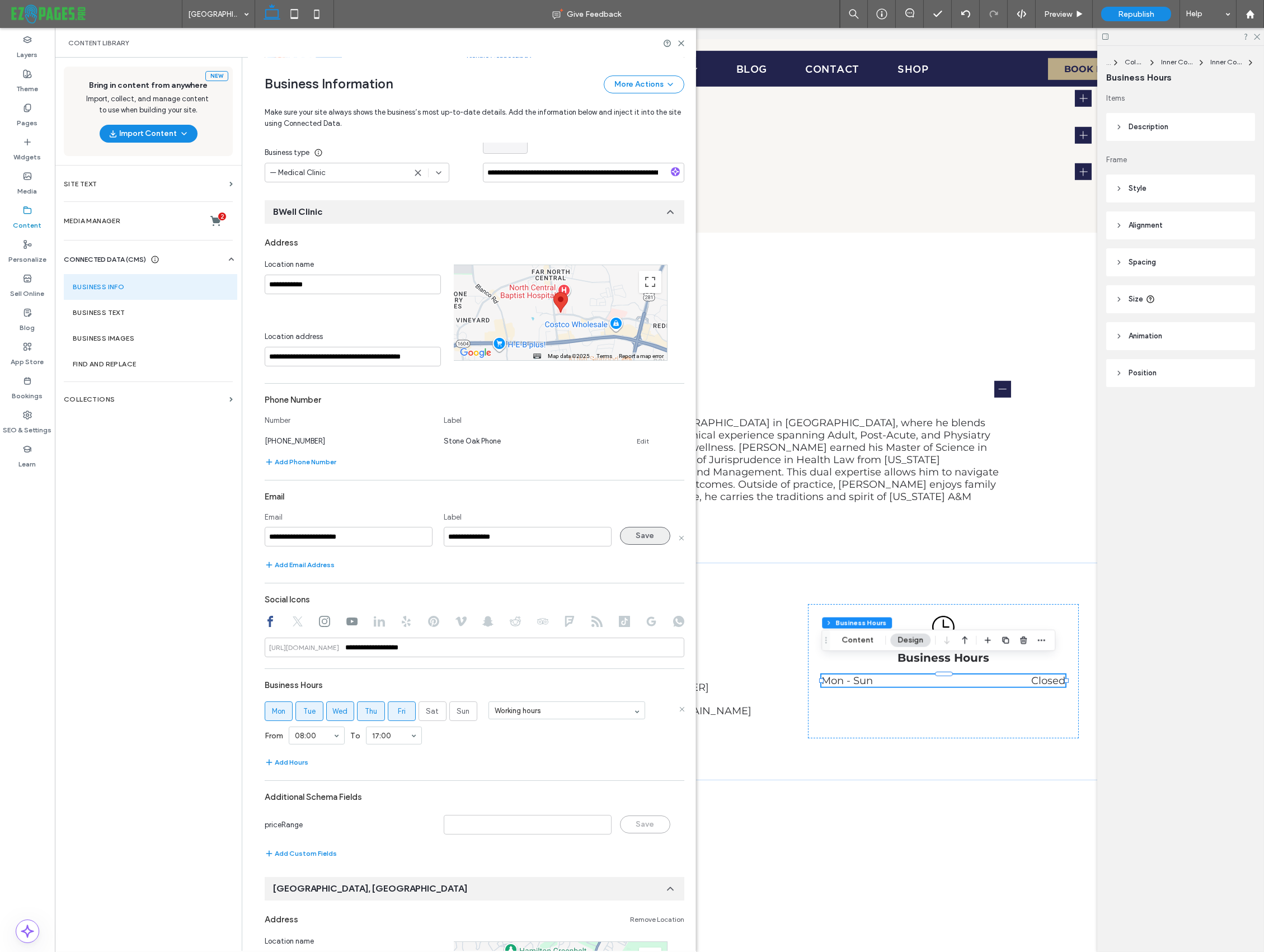
click at [642, 534] on button "Save" at bounding box center [645, 536] width 50 height 18
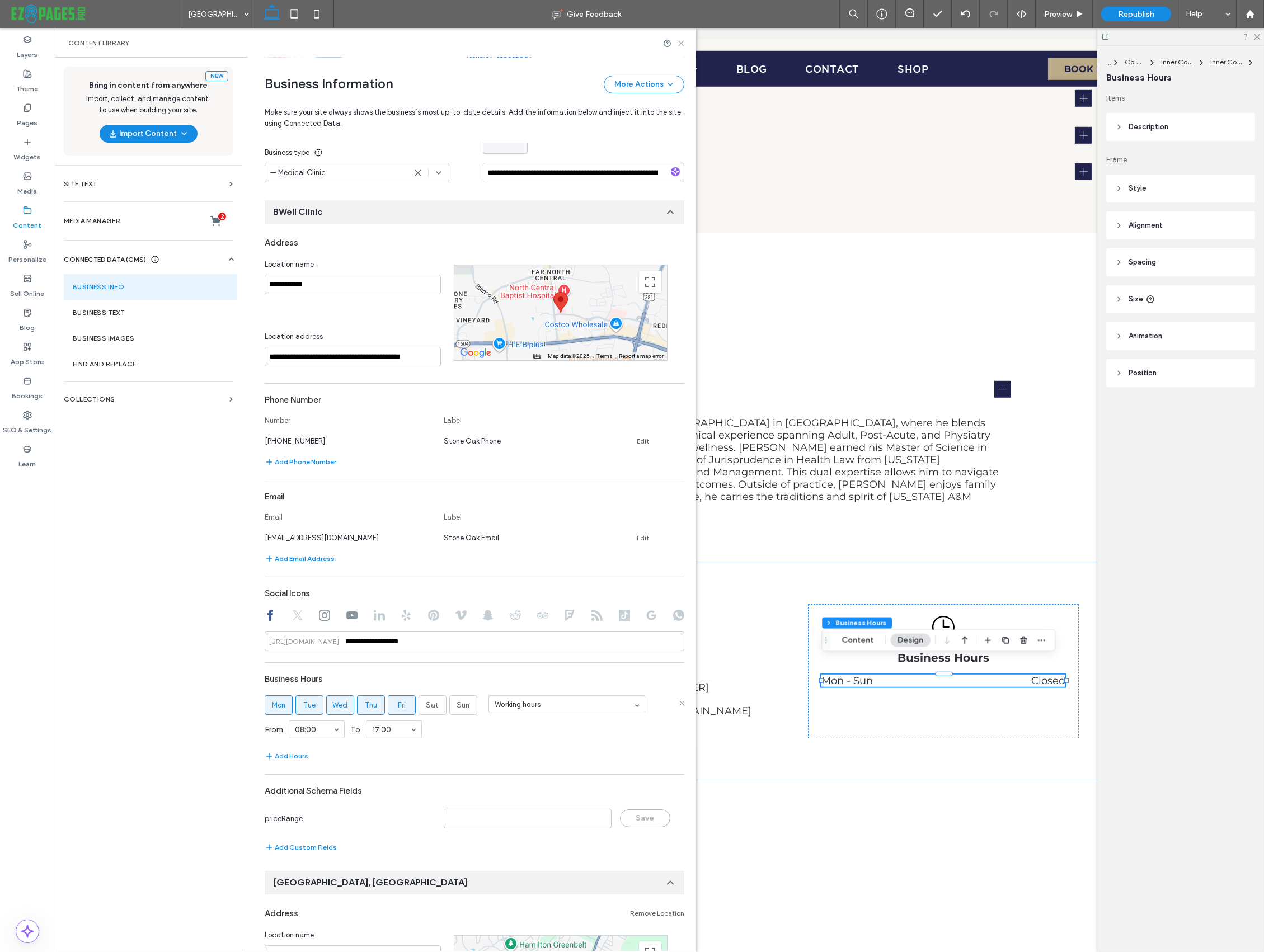
click at [681, 42] on use at bounding box center [681, 43] width 5 height 5
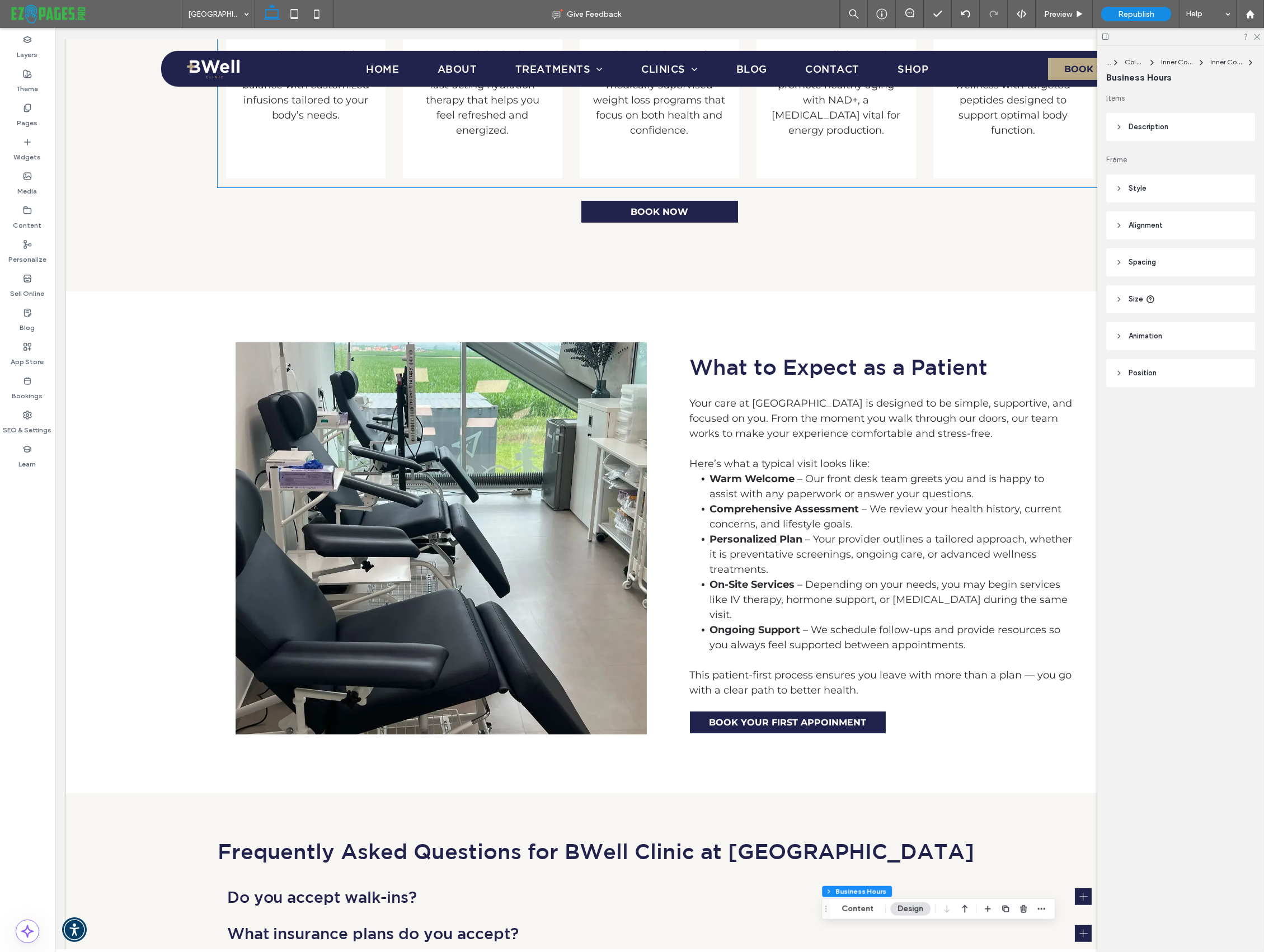
scroll to position [0, 0]
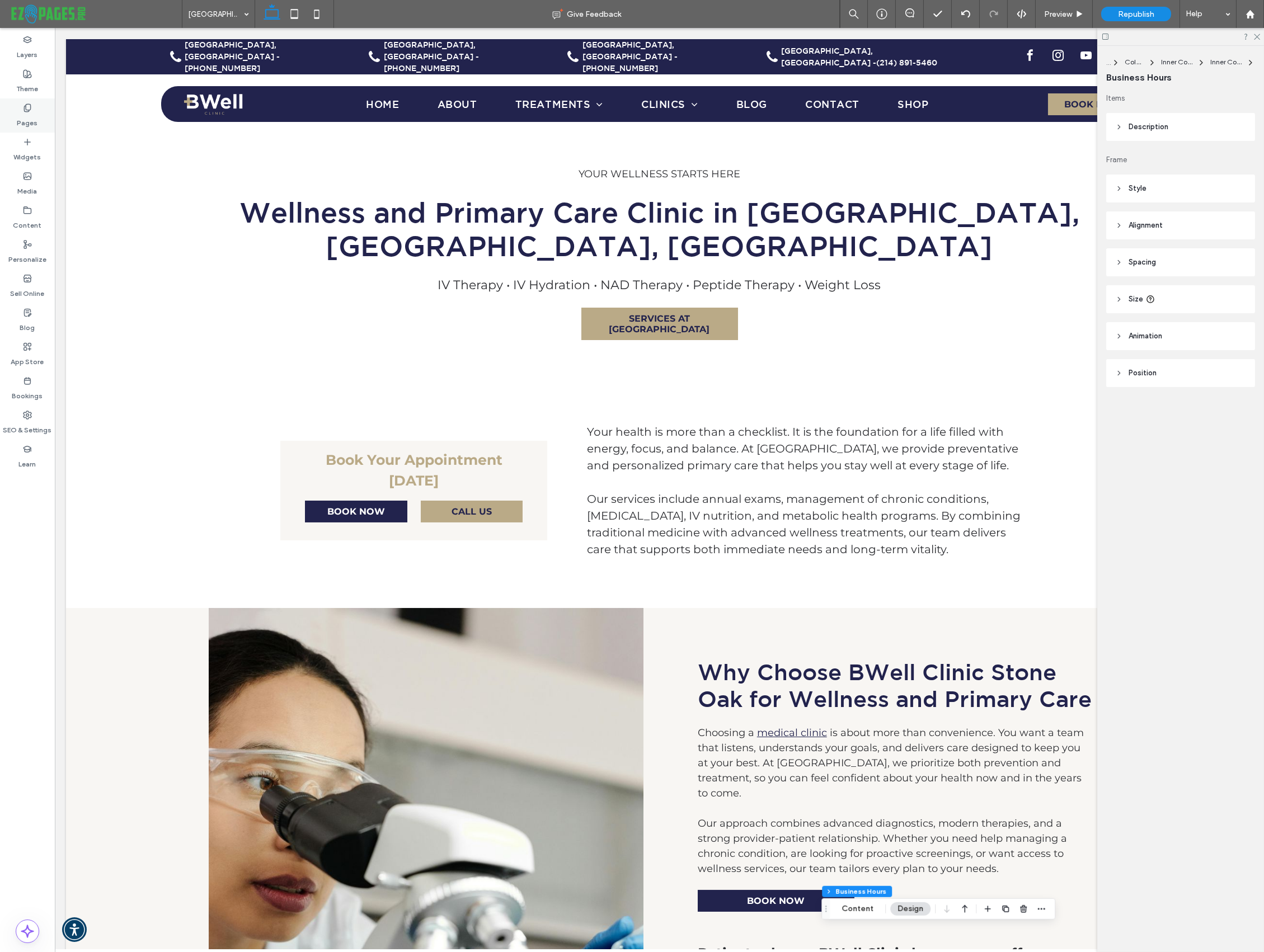
click at [27, 108] on icon at bounding box center [27, 108] width 9 height 9
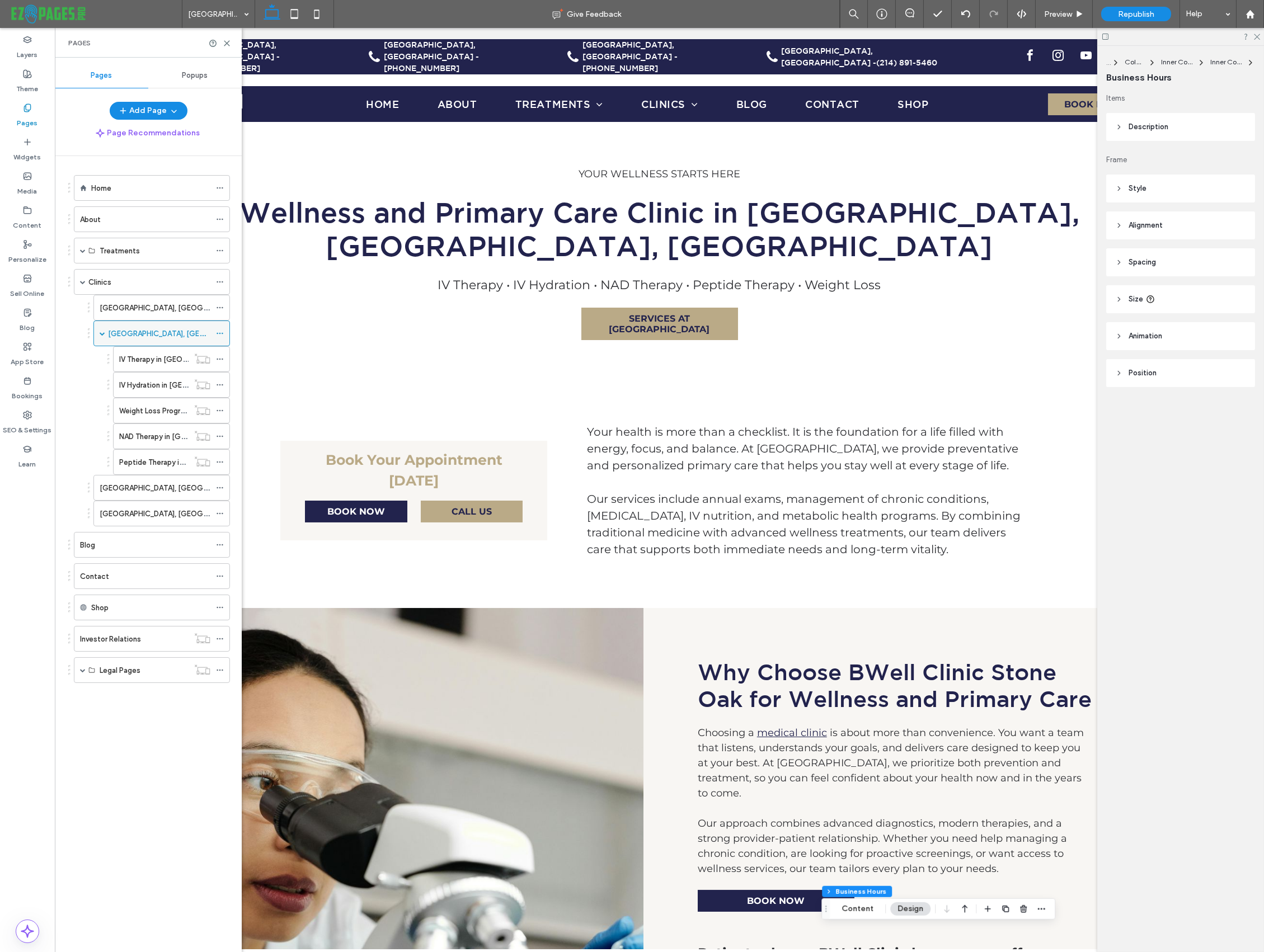
click at [102, 332] on span at bounding box center [102, 333] width 5 height 5
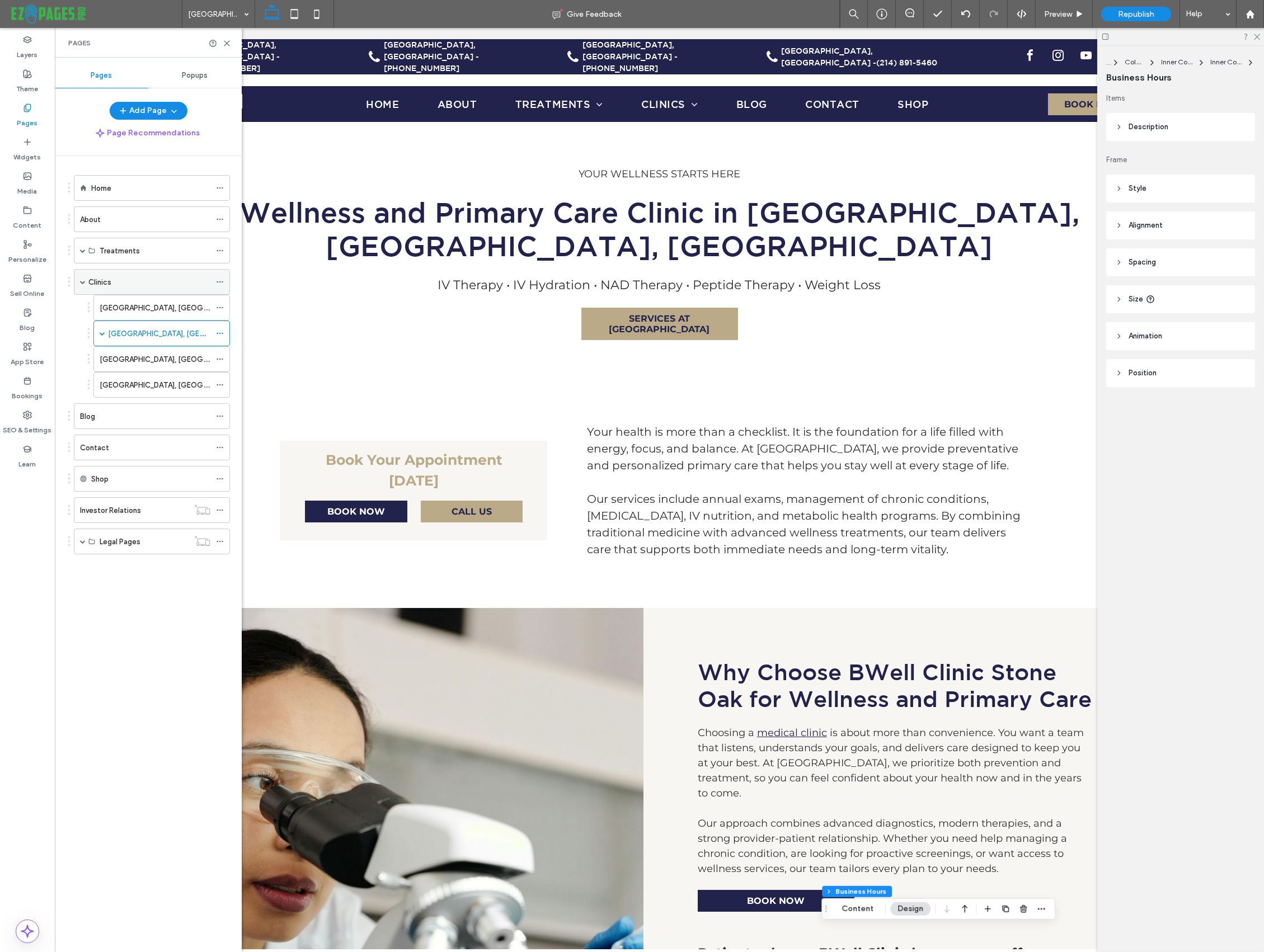
click at [81, 280] on span at bounding box center [82, 281] width 5 height 5
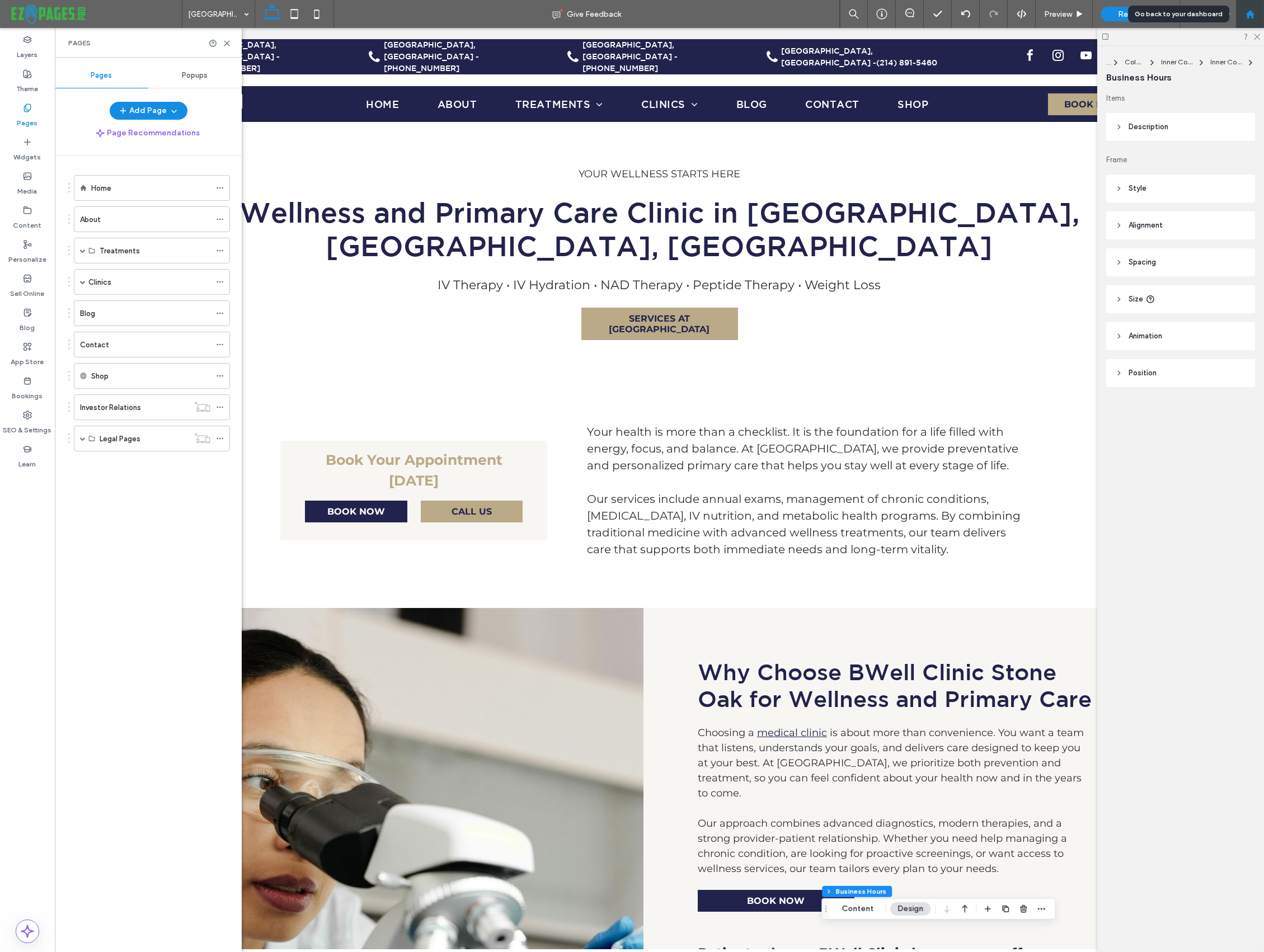
click at [1020, 16] on use at bounding box center [1249, 14] width 9 height 9
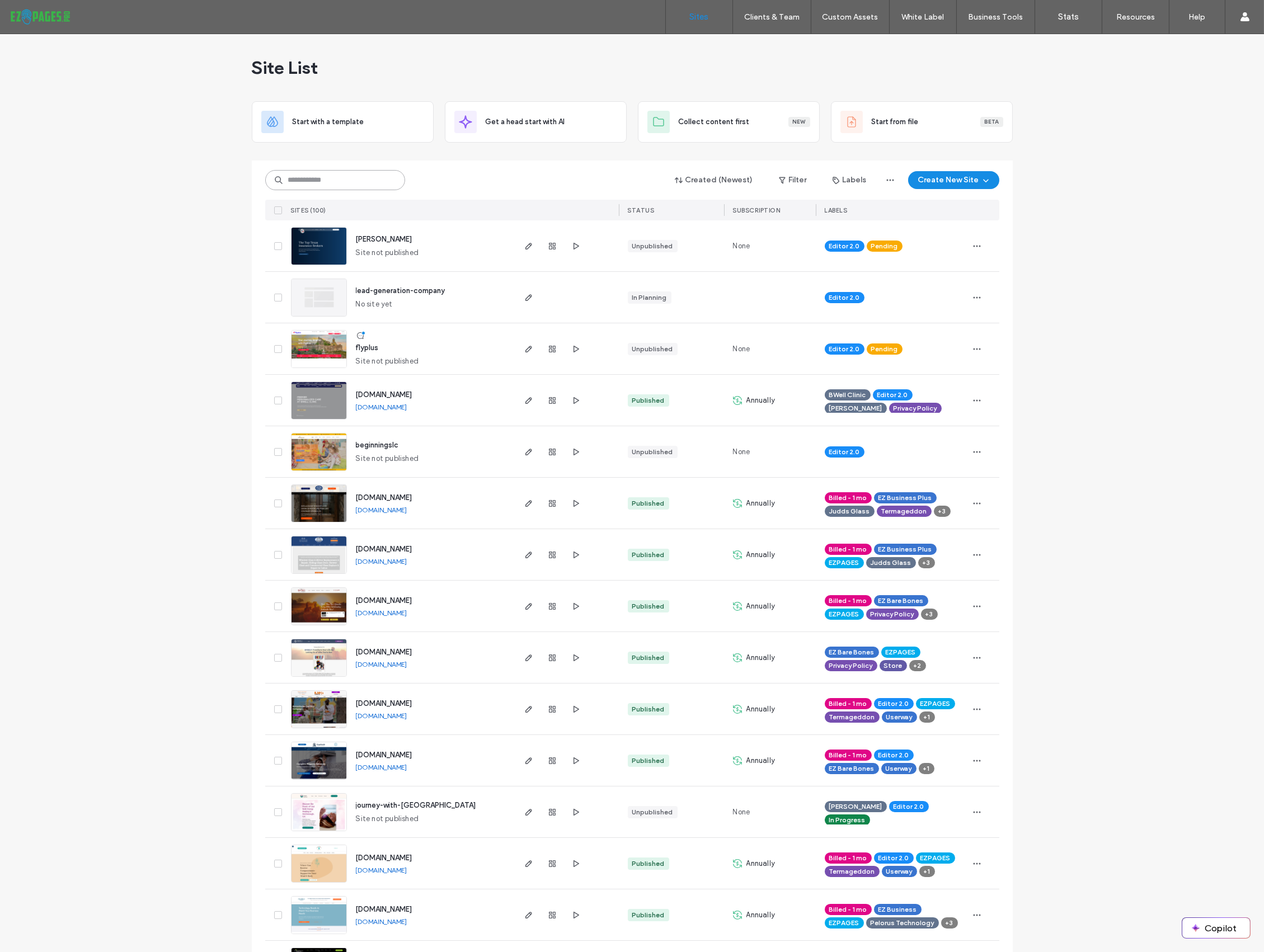
click at [313, 181] on input at bounding box center [335, 179] width 140 height 20
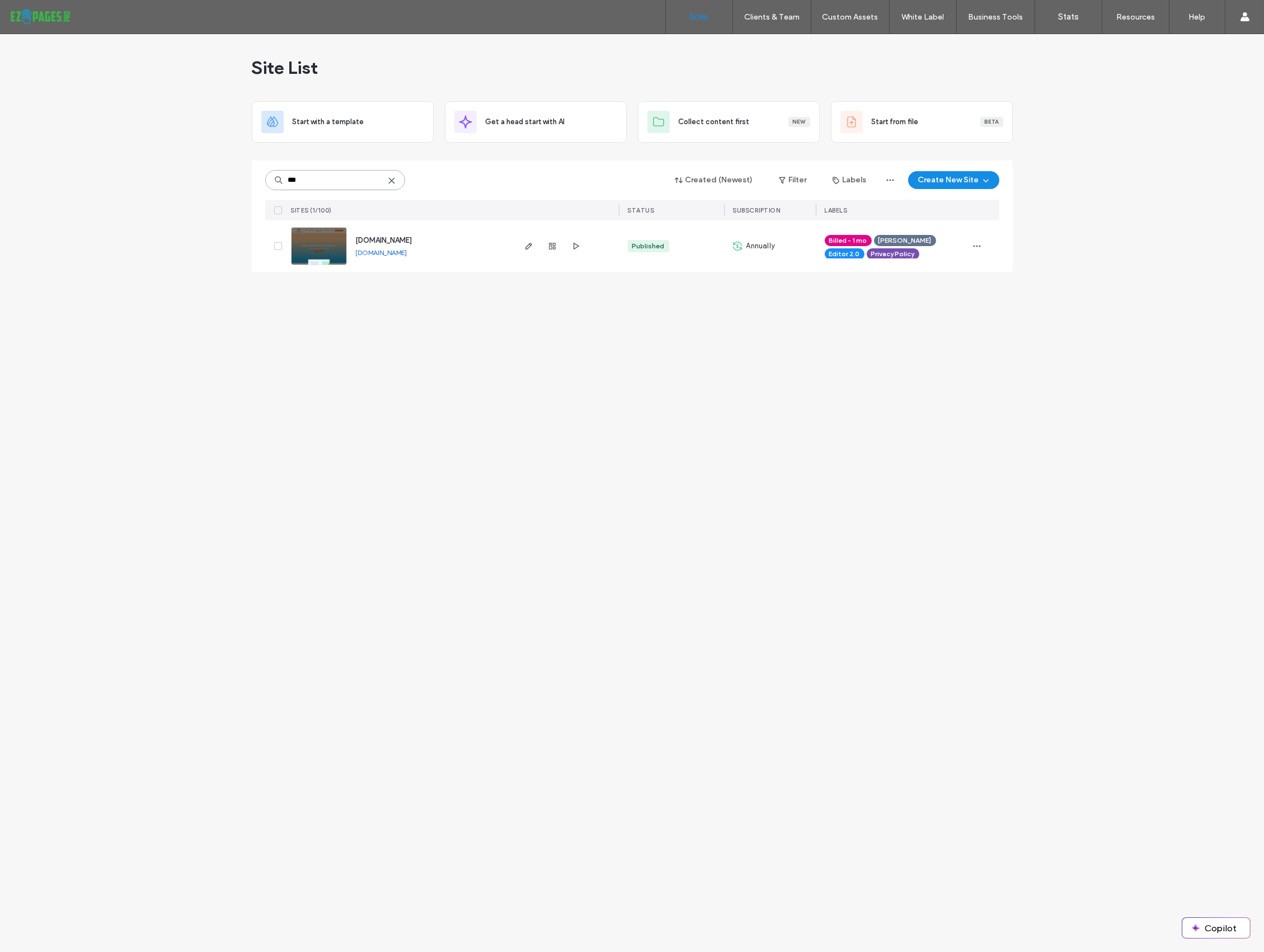
type input "***"
click at [388, 241] on span "[DOMAIN_NAME]" at bounding box center [384, 241] width 56 height 9
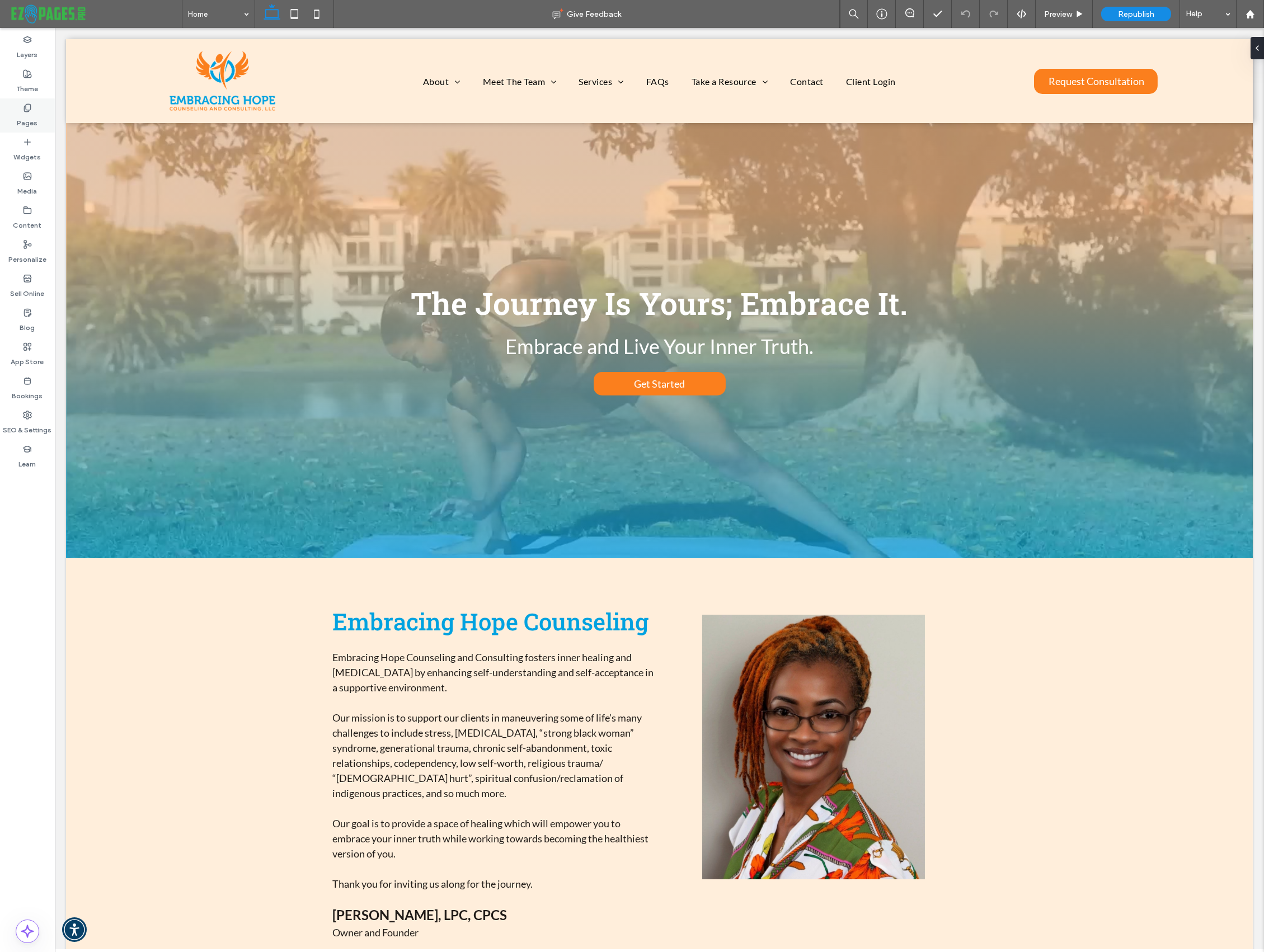
click at [28, 108] on icon at bounding box center [27, 108] width 9 height 9
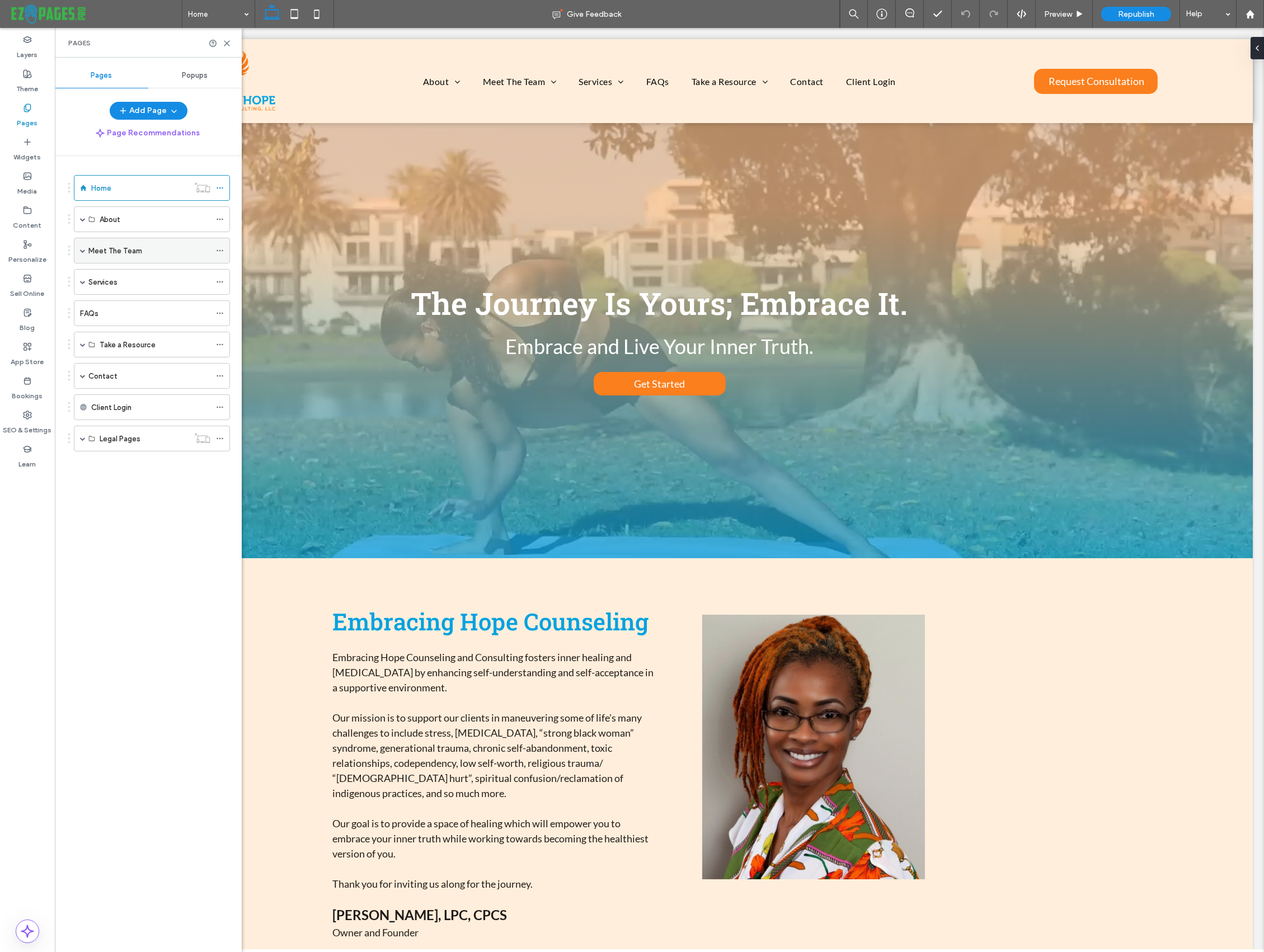
click at [122, 244] on label "Meet The Team" at bounding box center [115, 250] width 54 height 20
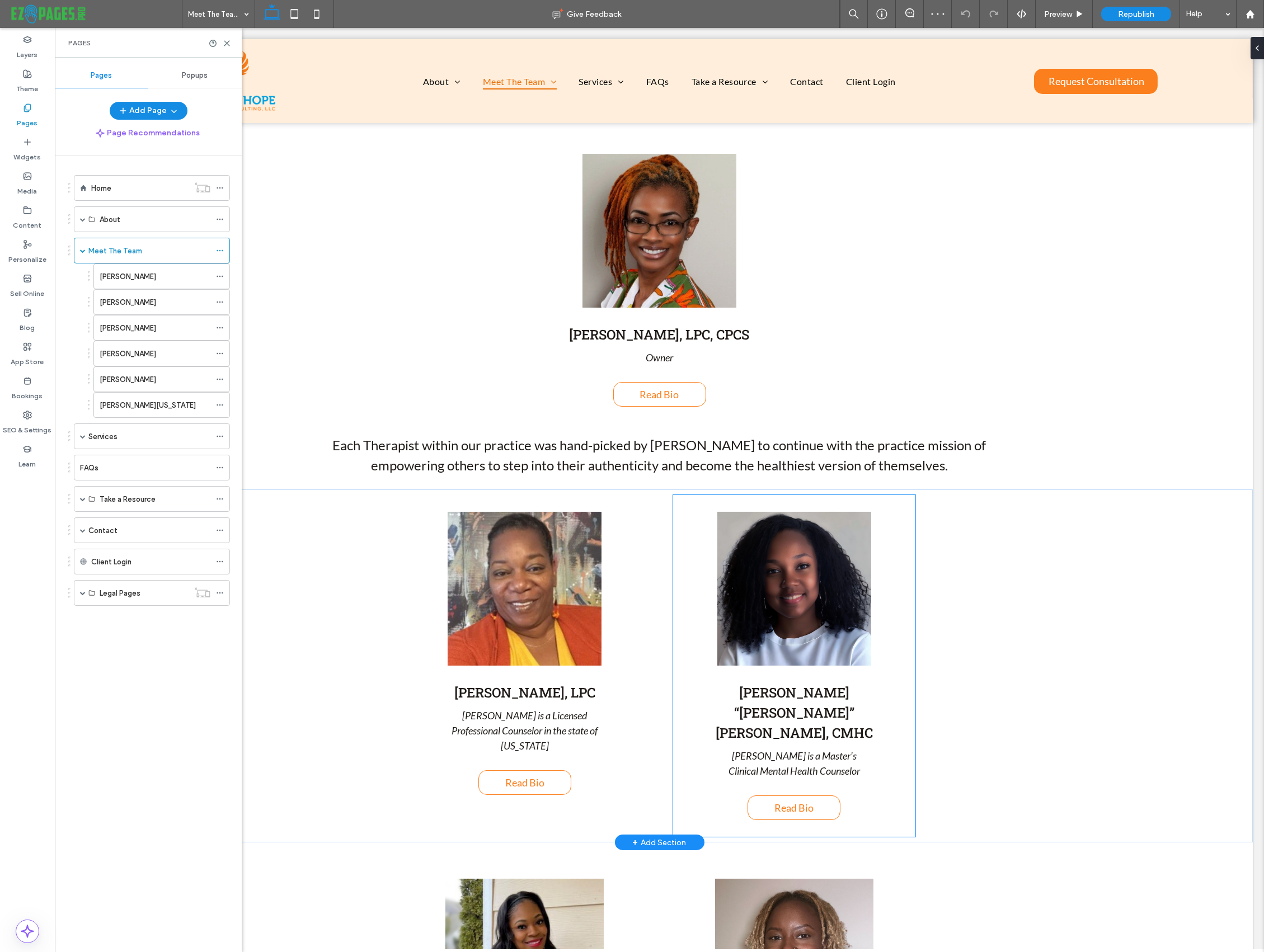
scroll to position [179, 0]
click at [857, 748] on p "Takima is a Master’s Clinical Mental Health Counselor" at bounding box center [795, 762] width 210 height 30
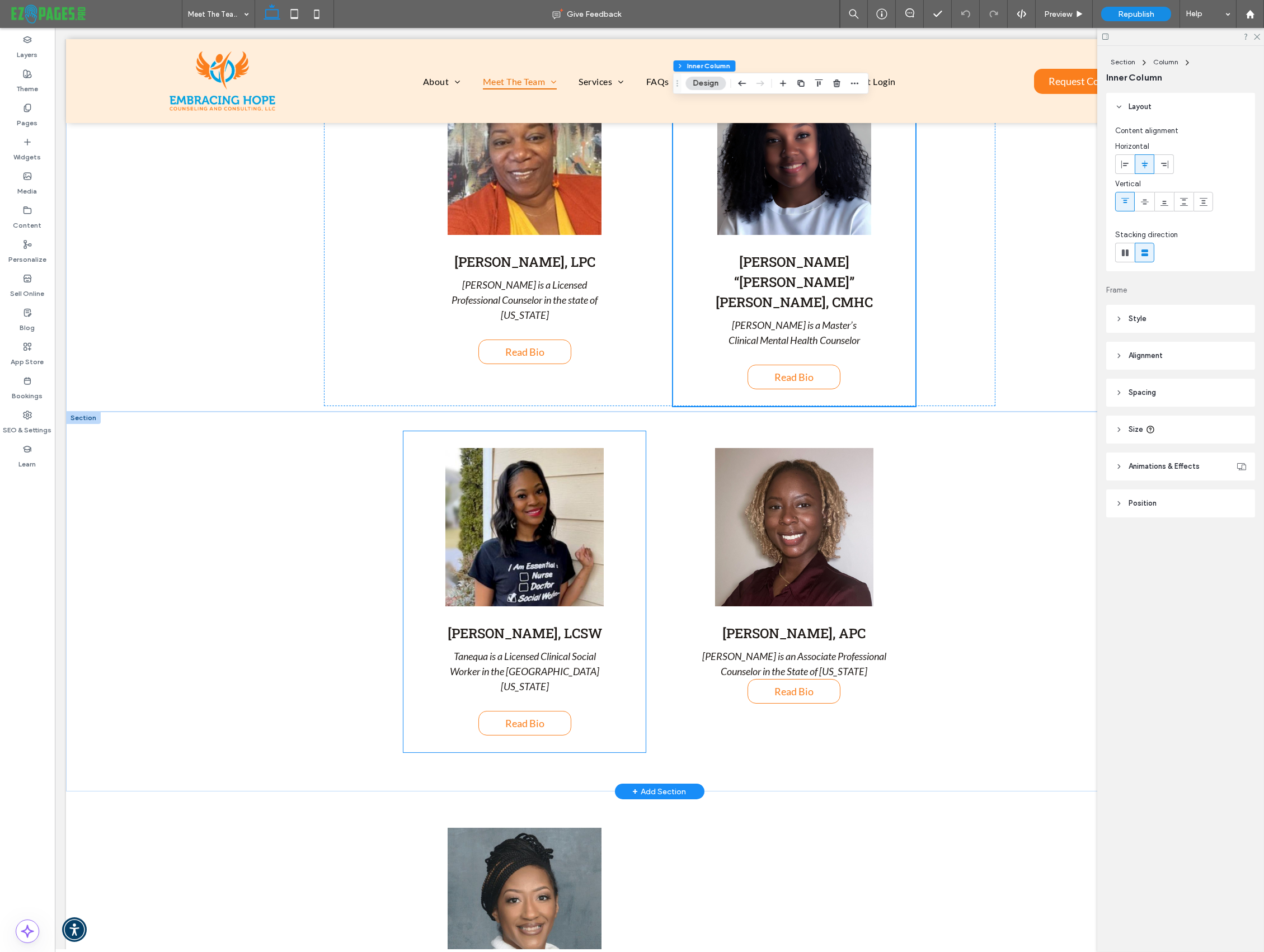
scroll to position [604, 0]
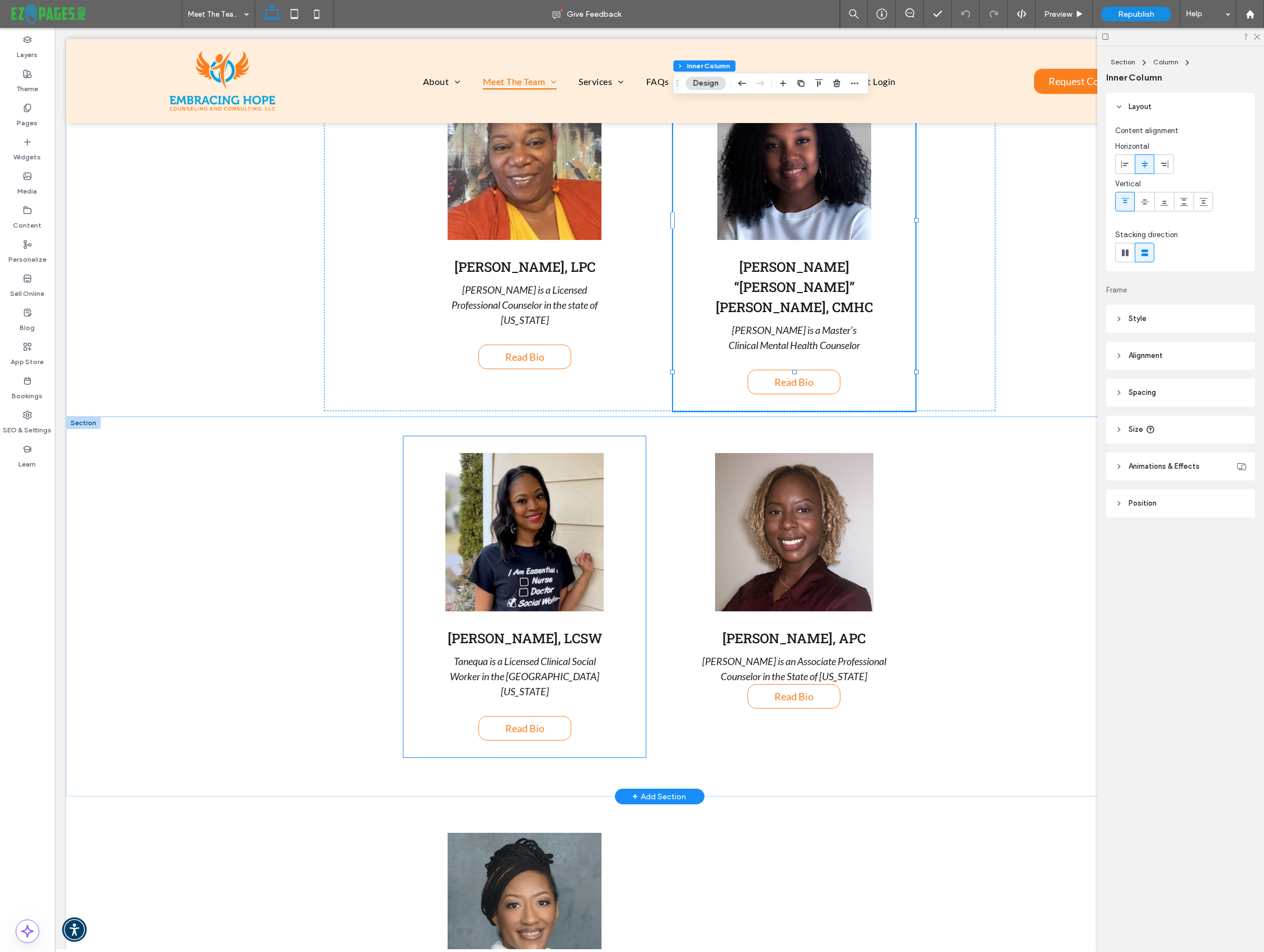
click at [633, 480] on div "Tanequa Dorsey, LCSW Tanequa is a Licensed Clinical Social Worker in the State …" at bounding box center [525, 596] width 242 height 321
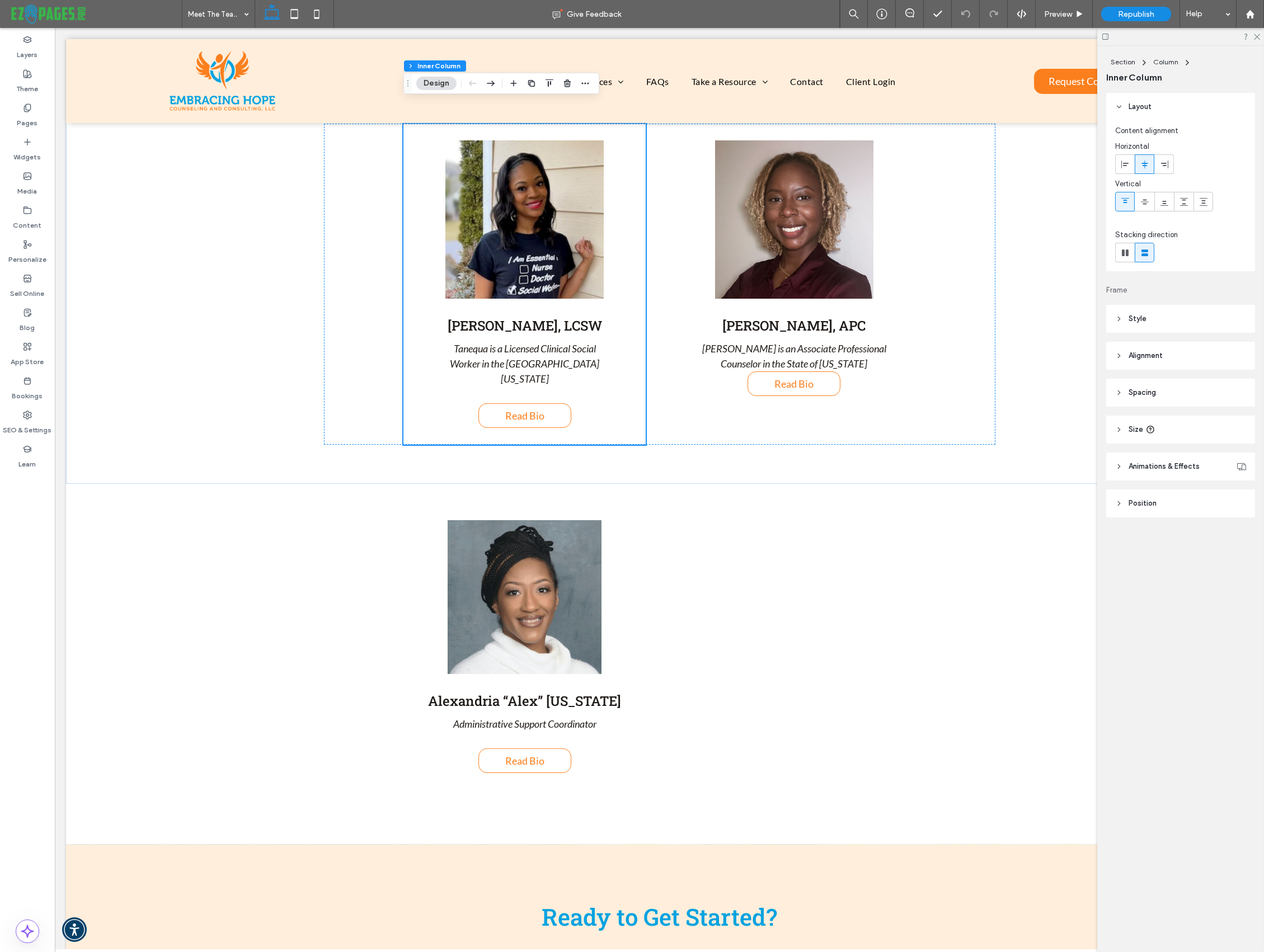
scroll to position [917, 0]
click at [1257, 35] on icon at bounding box center [1256, 35] width 7 height 7
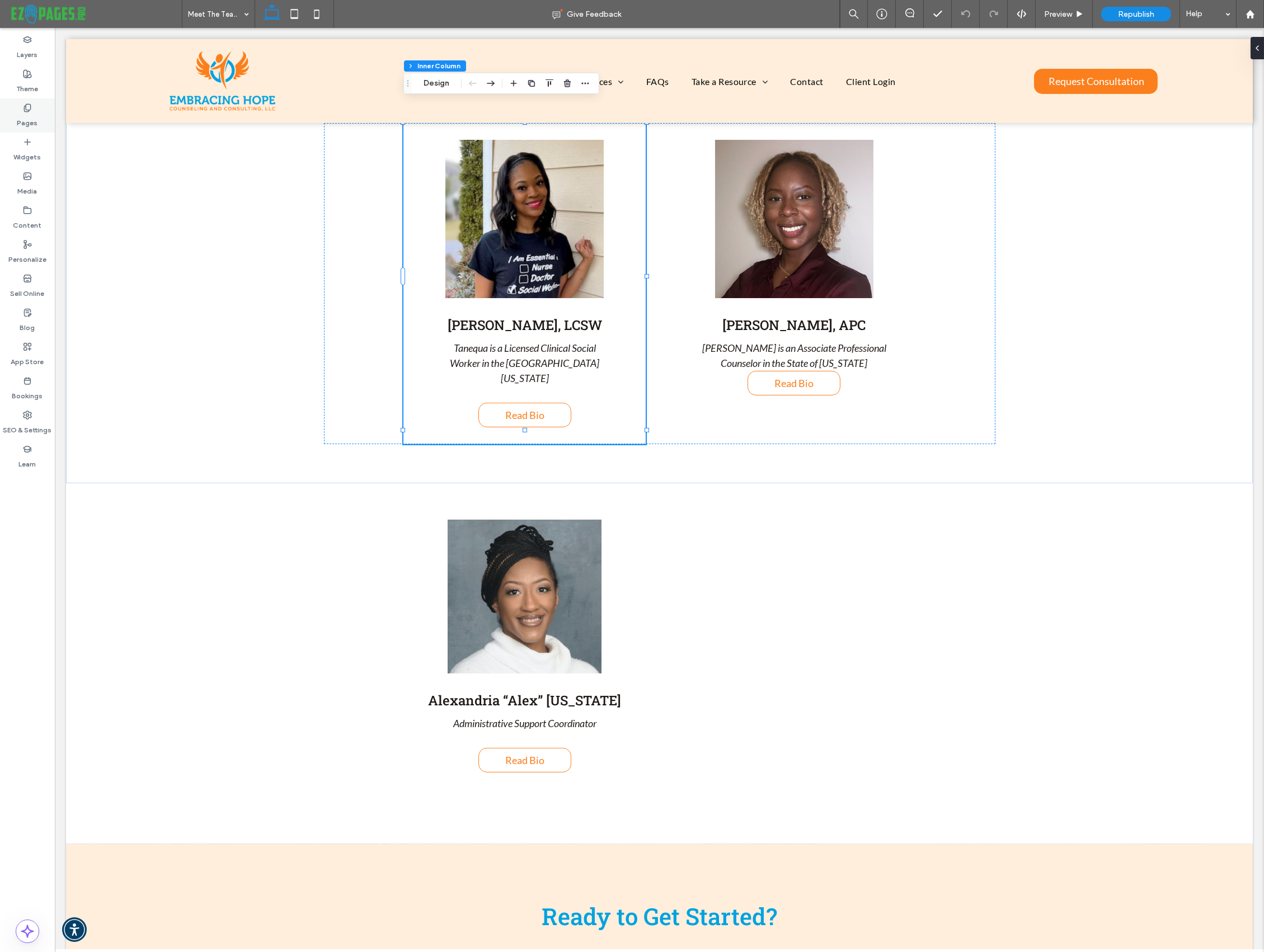
drag, startPoint x: 29, startPoint y: 113, endPoint x: 954, endPoint y: 221, distance: 931.3
click at [29, 113] on label "Pages" at bounding box center [28, 120] width 21 height 16
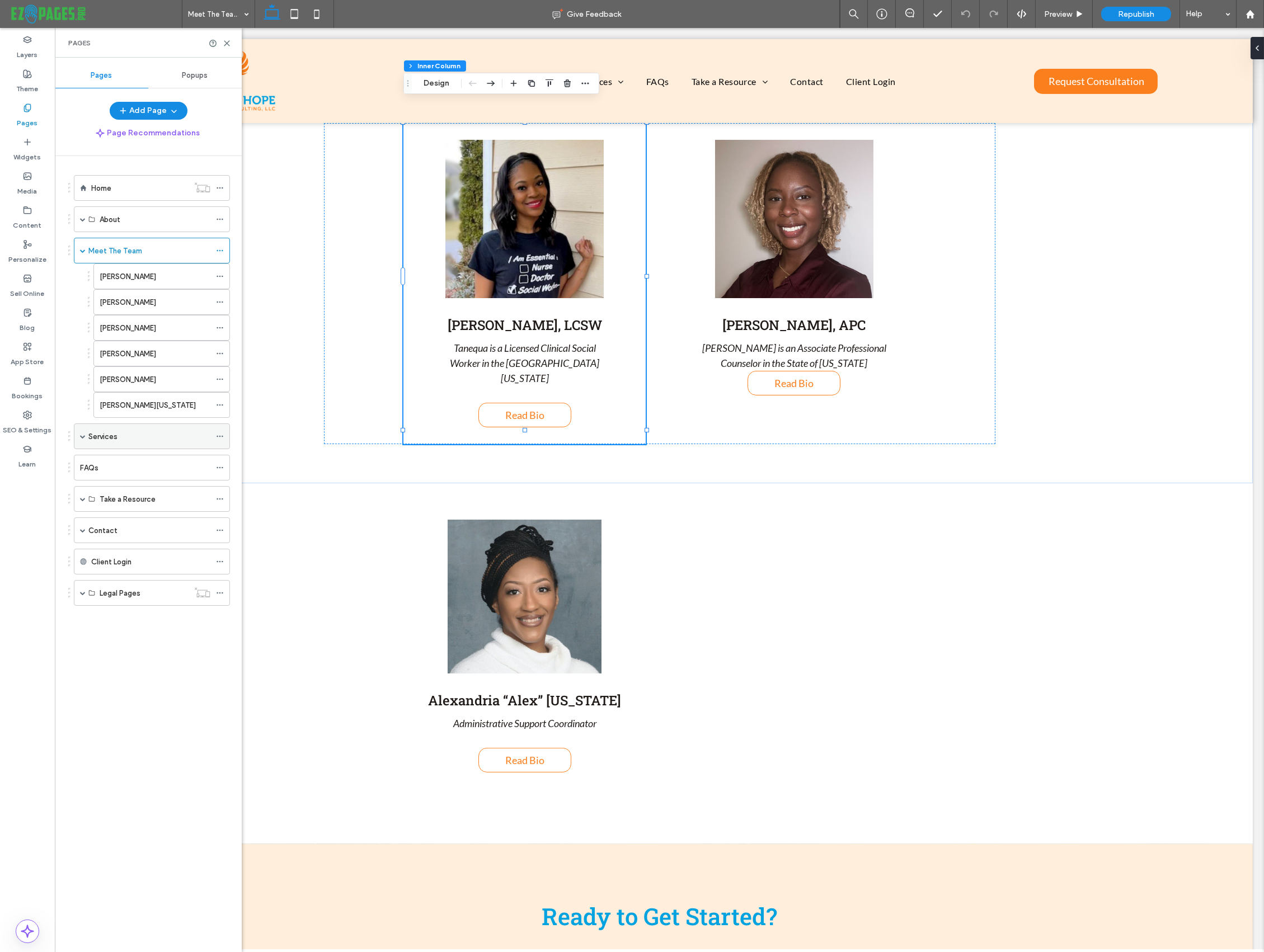
click at [113, 432] on label "Services" at bounding box center [103, 436] width 29 height 20
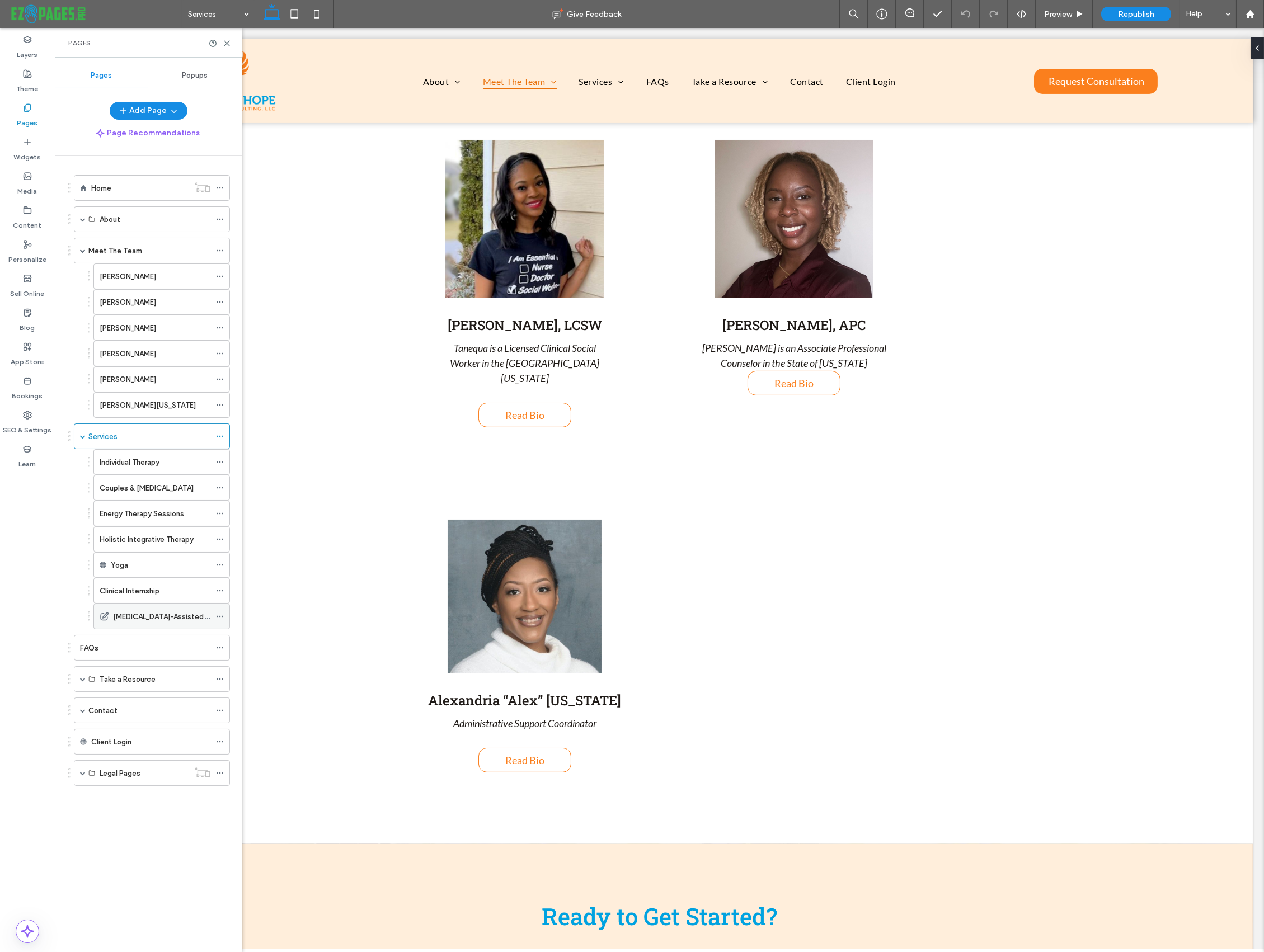
click at [148, 621] on div "Ketamine-Assisted Therapy" at bounding box center [162, 616] width 97 height 24
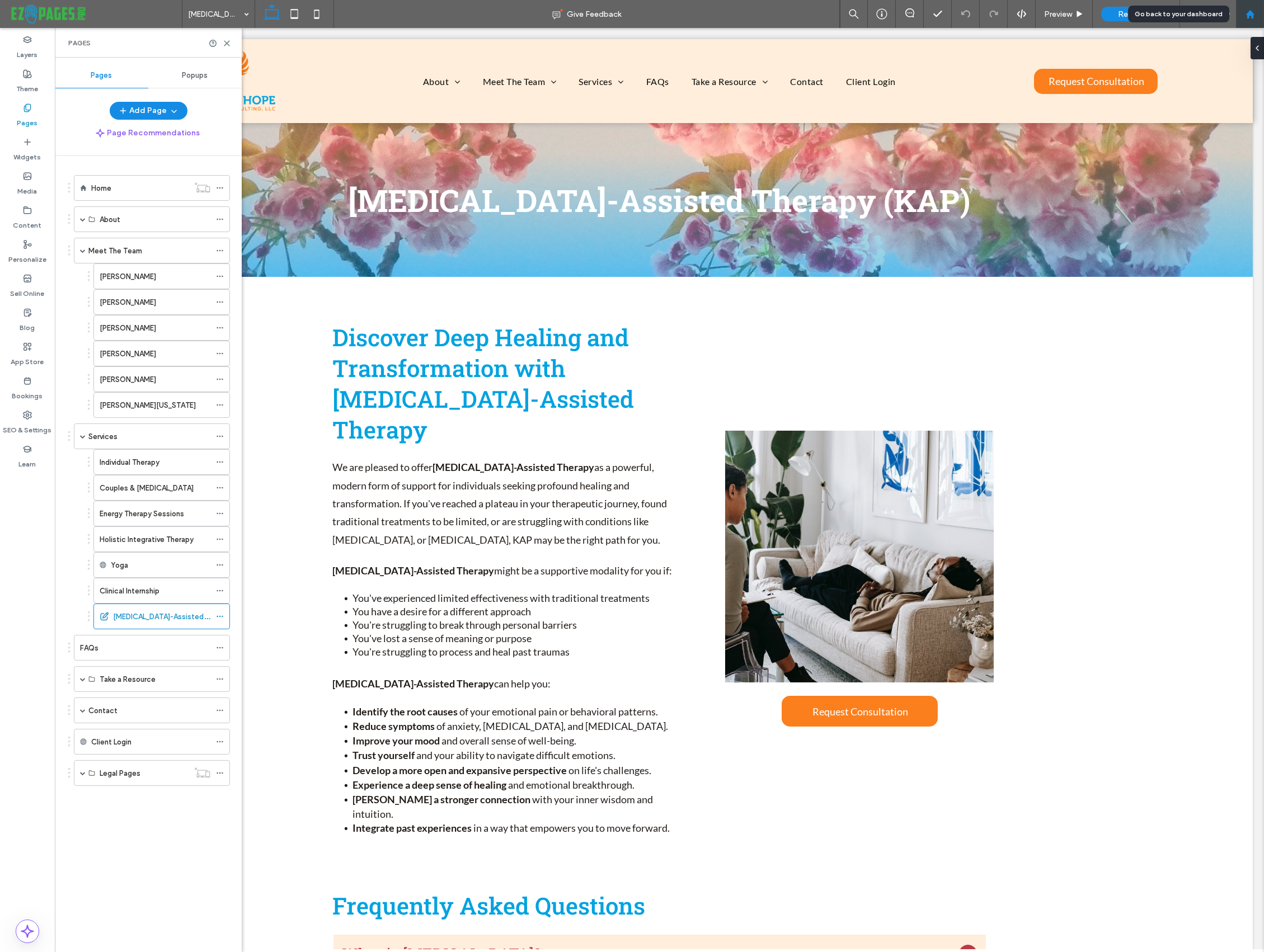
click at [1246, 10] on icon at bounding box center [1249, 14] width 10 height 10
